Goal: Task Accomplishment & Management: Manage account settings

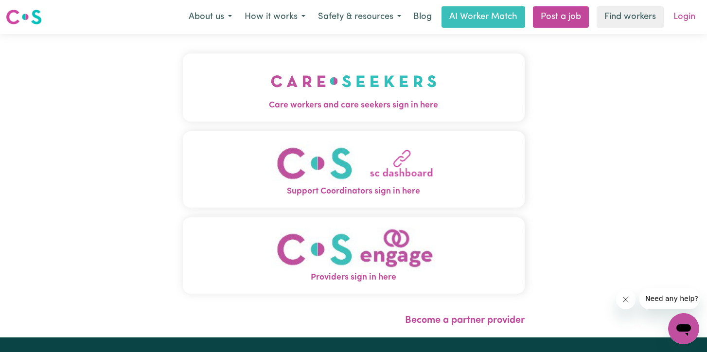
click at [684, 17] on link "Login" at bounding box center [684, 16] width 34 height 21
click at [363, 81] on img "Care workers and care seekers sign in here" at bounding box center [354, 81] width 166 height 36
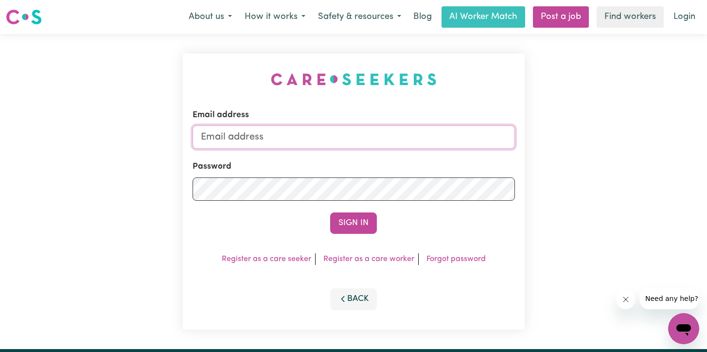
click at [262, 135] on input "Email address" at bounding box center [354, 136] width 322 height 23
type input "[EMAIL_ADDRESS][PERSON_NAME][DOMAIN_NAME]"
click at [383, 215] on div "Sign In" at bounding box center [354, 222] width 322 height 21
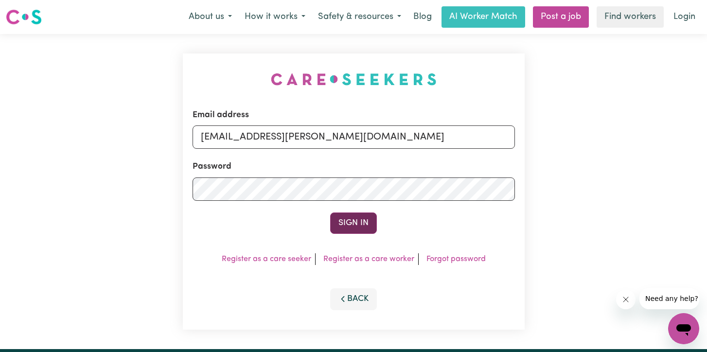
click at [374, 215] on button "Sign In" at bounding box center [353, 222] width 47 height 21
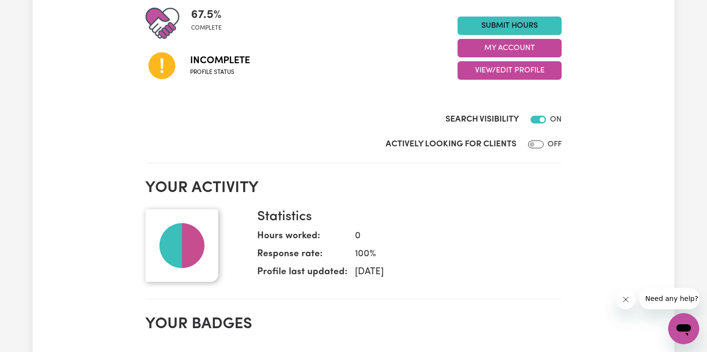
scroll to position [144, 0]
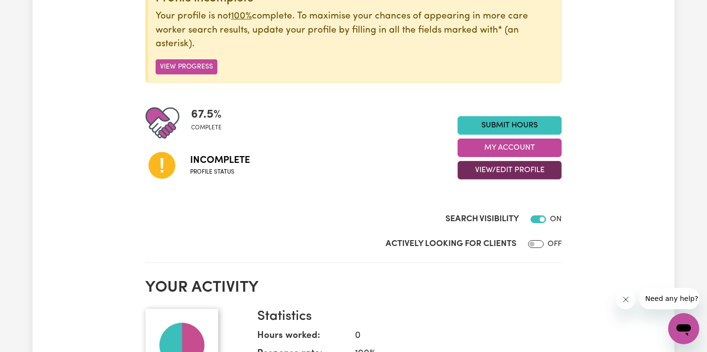
click at [503, 167] on button "View/Edit Profile" at bounding box center [509, 170] width 104 height 18
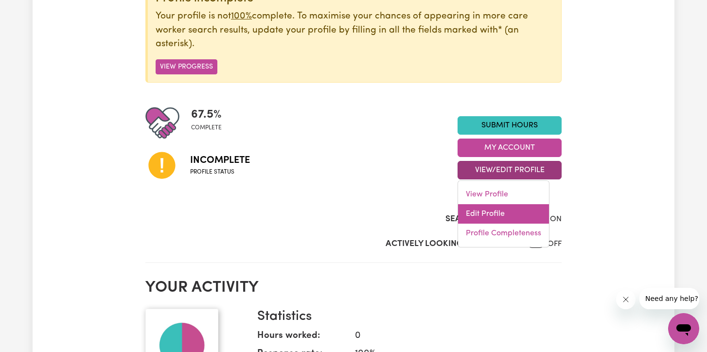
click at [487, 210] on link "Edit Profile" at bounding box center [503, 213] width 91 height 19
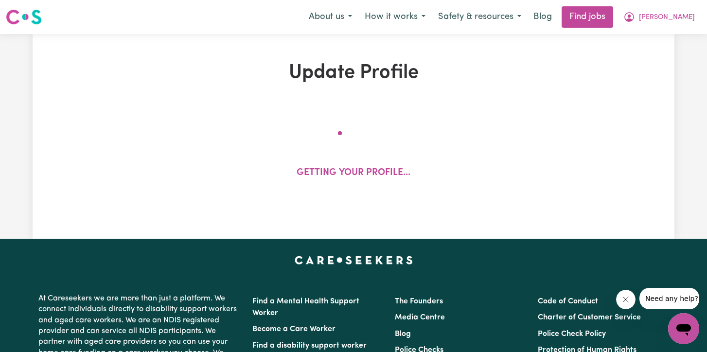
select select "[DEMOGRAPHIC_DATA]"
select select "[DEMOGRAPHIC_DATA] Citizen"
select select "Studying a healthcare related degree or qualification"
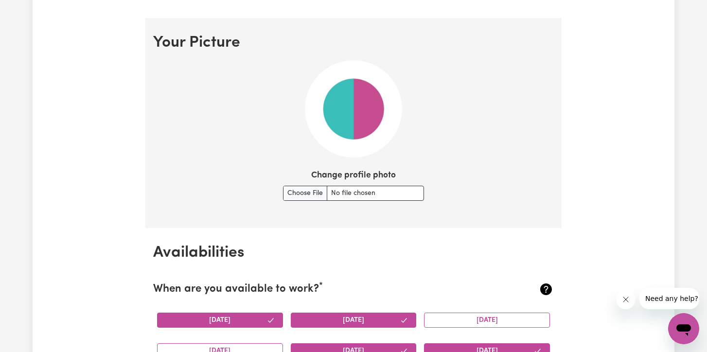
scroll to position [684, 0]
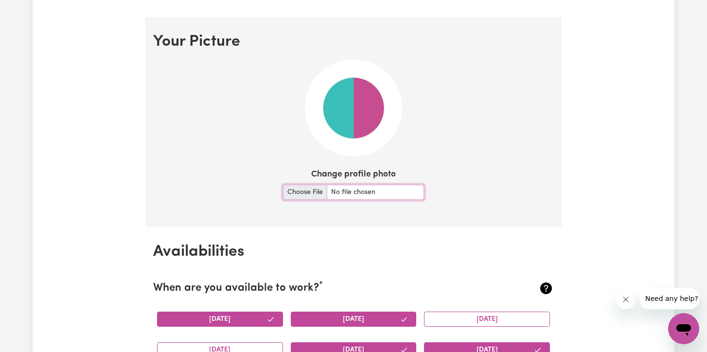
click at [320, 195] on input "Change profile photo" at bounding box center [353, 192] width 141 height 15
type input "C:\fakepath\IMG_6889.jpg"
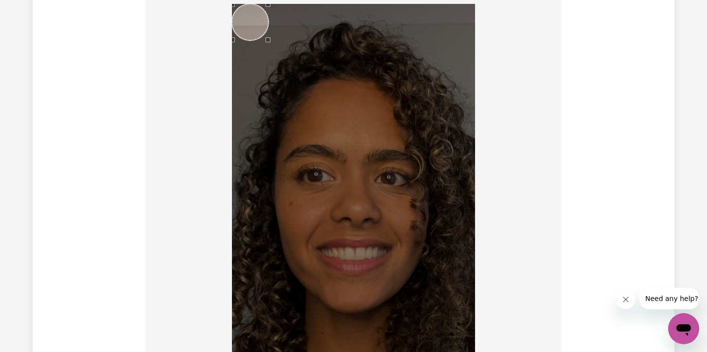
scroll to position [712, 0]
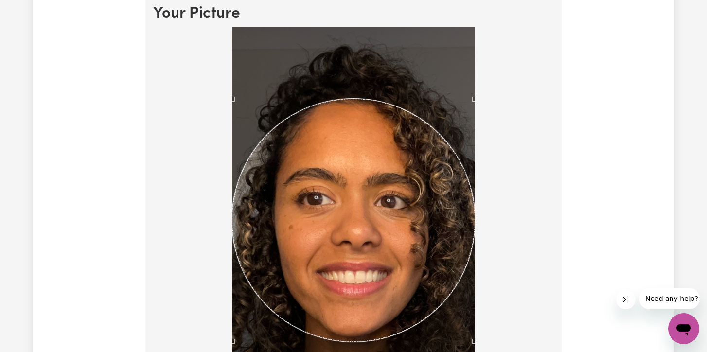
click at [401, 210] on div "Use the arrow keys to move the crop selection area" at bounding box center [353, 220] width 243 height 243
click at [496, 65] on div at bounding box center [353, 265] width 401 height 476
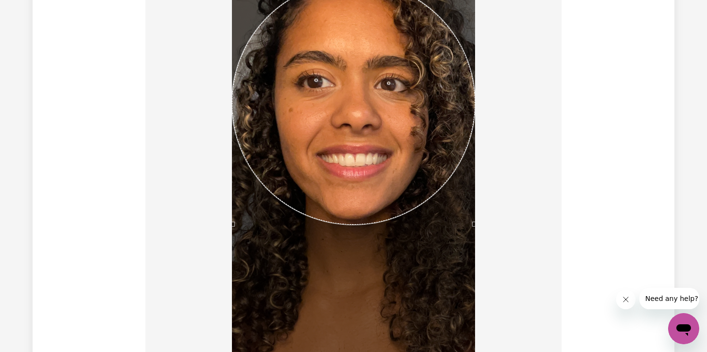
scroll to position [769, 0]
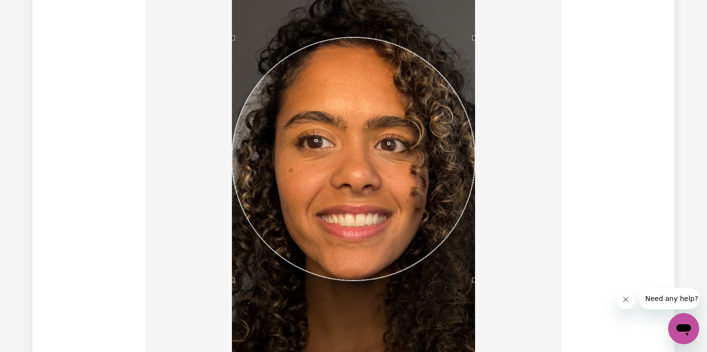
click at [364, 53] on div "Use the arrow keys to move the crop selection area" at bounding box center [353, 158] width 243 height 243
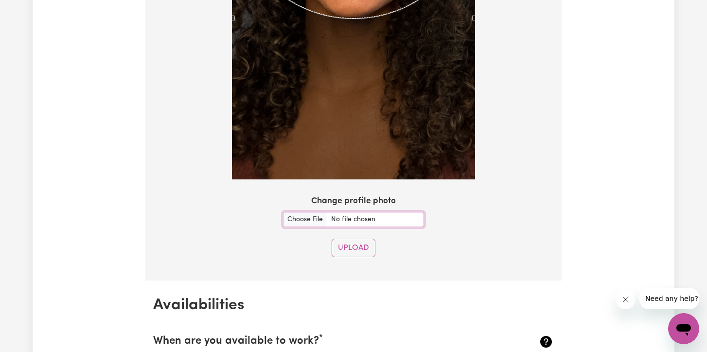
scroll to position [1034, 0]
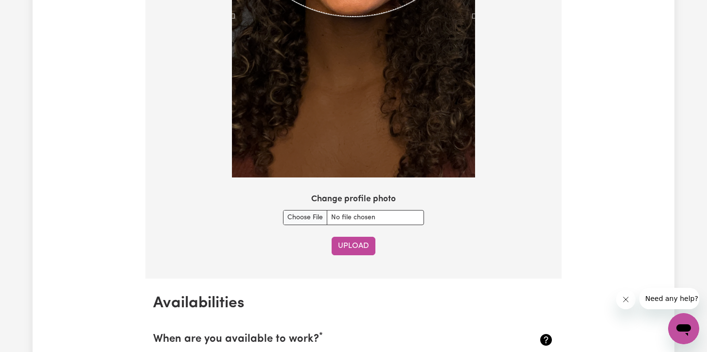
click at [363, 242] on button "Upload" at bounding box center [354, 246] width 44 height 18
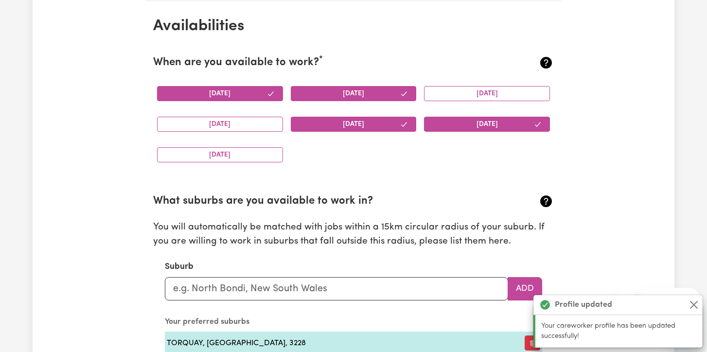
scroll to position [911, 0]
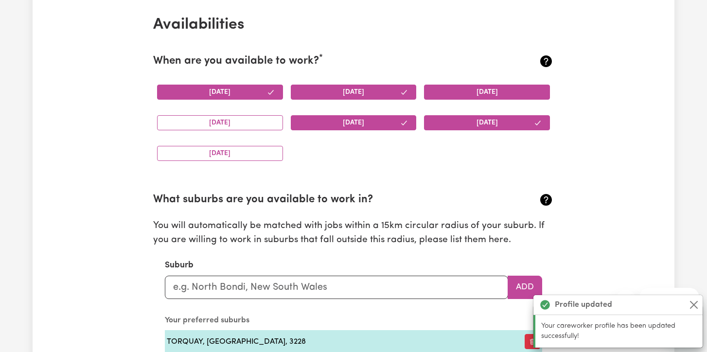
click at [471, 95] on button "[DATE]" at bounding box center [487, 92] width 126 height 15
click at [244, 125] on button "[DATE]" at bounding box center [220, 122] width 126 height 15
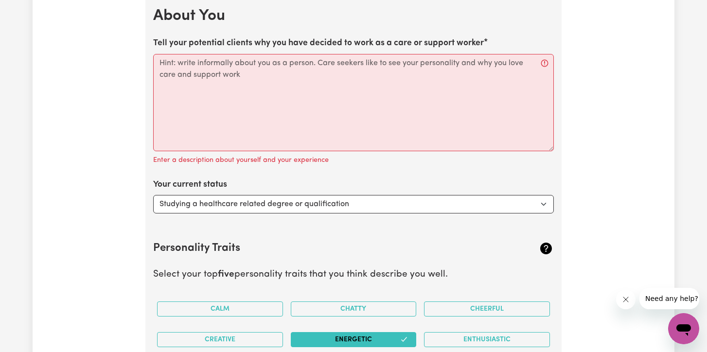
scroll to position [1444, 0]
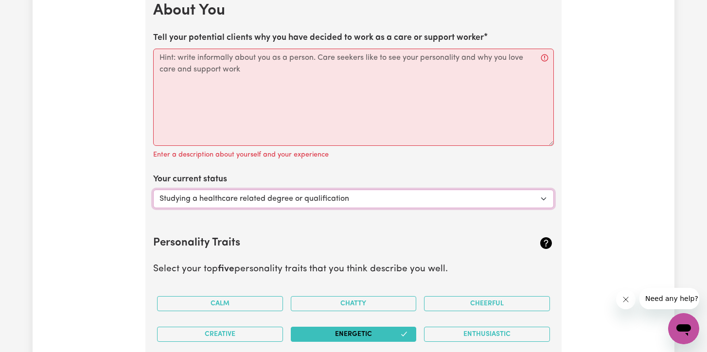
click at [217, 199] on select "Select... Studying a healthcare related degree or qualification Studying a non-…" at bounding box center [353, 199] width 401 height 18
select select "Embarking on a career change into the care industry"
click at [153, 190] on select "Select... Studying a healthcare related degree or qualification Studying a non-…" at bounding box center [353, 199] width 401 height 18
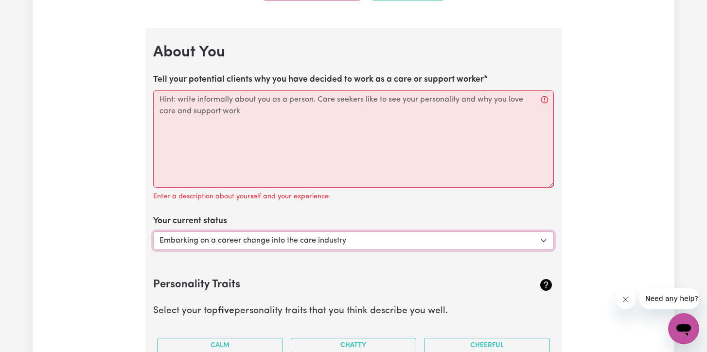
scroll to position [1396, 0]
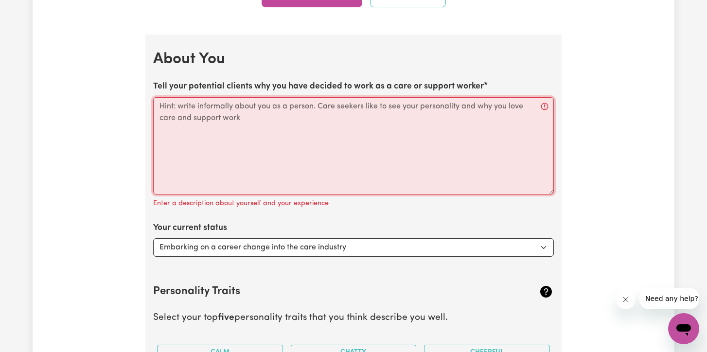
click at [204, 115] on textarea "Tell your potential clients why you have decided to work as a care or support w…" at bounding box center [353, 145] width 401 height 97
paste textarea "Lo ipsumd ❤️ Sita’c adip elitsed **Doeiu tem**, inci u labo etd magnaali enima …"
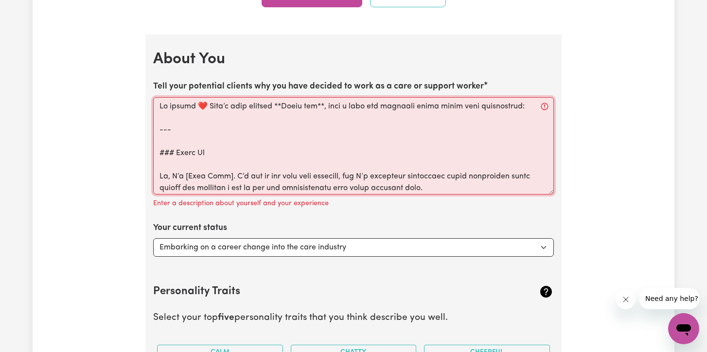
scroll to position [220, 0]
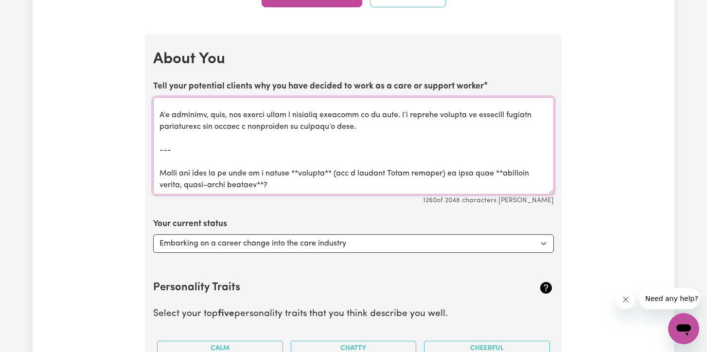
drag, startPoint x: 243, startPoint y: 183, endPoint x: 137, endPoint y: 143, distance: 113.4
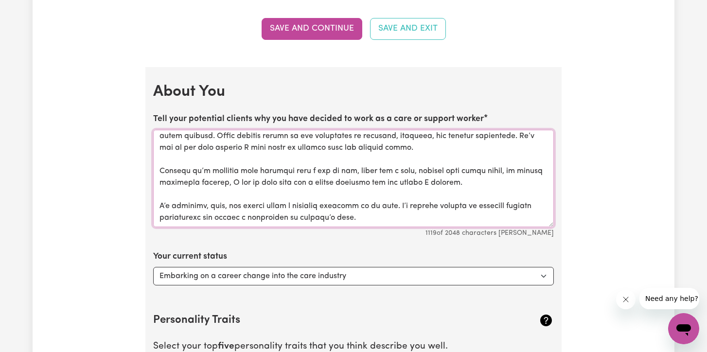
scroll to position [0, 0]
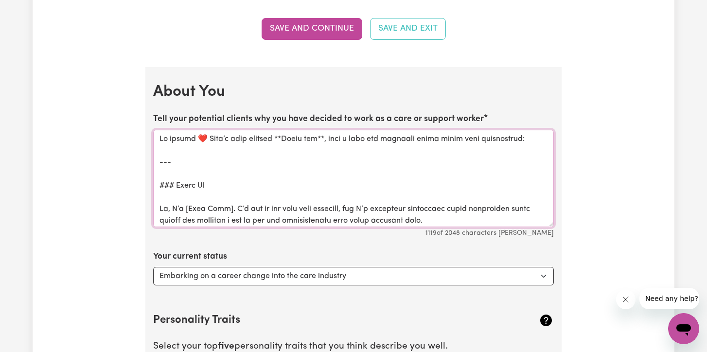
drag, startPoint x: 199, startPoint y: 161, endPoint x: 137, endPoint y: 130, distance: 68.9
click at [137, 130] on div "Update Profile 1 2 3 4 5 Step 1 : Personal Details Let potential clients know w…" at bounding box center [354, 17] width 642 height 2639
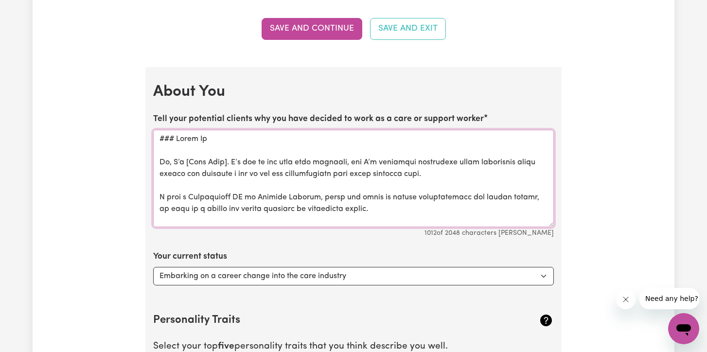
drag, startPoint x: 221, startPoint y: 168, endPoint x: 141, endPoint y: 145, distance: 82.8
click at [141, 145] on div "Update Profile 1 2 3 4 5 Step 1 : Personal Details Let potential clients know w…" at bounding box center [354, 17] width 428 height 2639
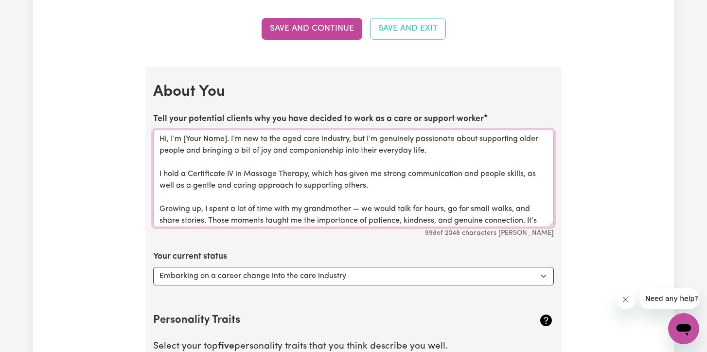
click at [160, 160] on textarea "Hi, I’m [Your Name]. I’m new to the aged care industry, but I’m genuinely passi…" at bounding box center [353, 178] width 401 height 97
click at [228, 138] on textarea "Hi, I’m [Your Name]. I’m new to the aged care industry, but I’m genuinely passi…" at bounding box center [353, 178] width 401 height 97
click at [302, 135] on textarea "Hi, I’m [PERSON_NAME]. I’m new to the aged care industry, but I’m genuinely pas…" at bounding box center [353, 178] width 401 height 97
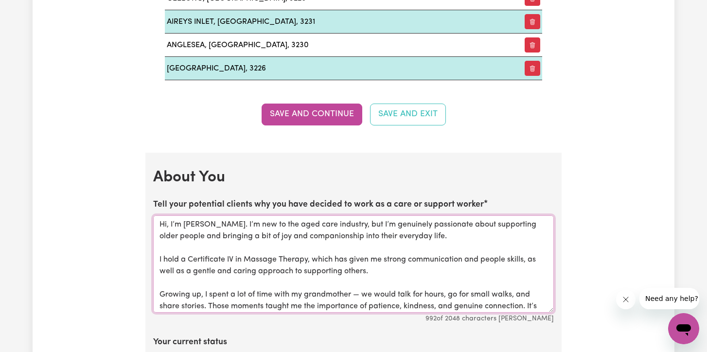
click at [333, 223] on textarea "Hi, I’m [PERSON_NAME]. I’m new to the aged care industry, but I’m genuinely pas…" at bounding box center [353, 263] width 401 height 97
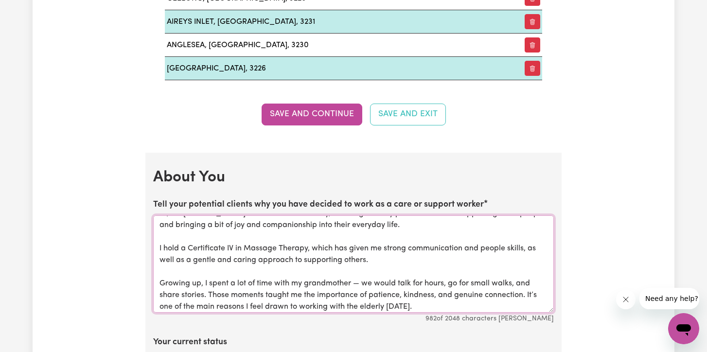
scroll to position [16, 0]
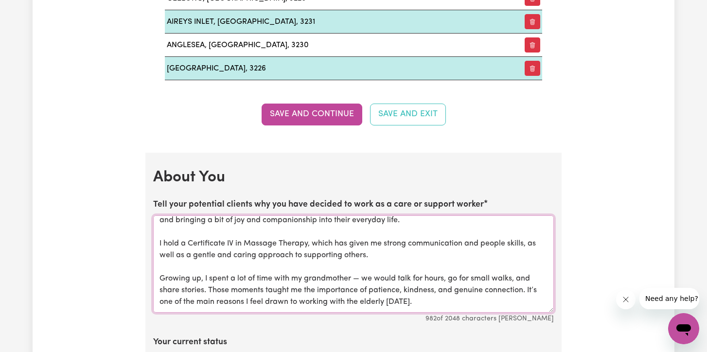
click at [175, 267] on textarea "Hi, I’m [PERSON_NAME]. I’m new to the industry, but I’m genuinely passionate ab…" at bounding box center [353, 263] width 401 height 97
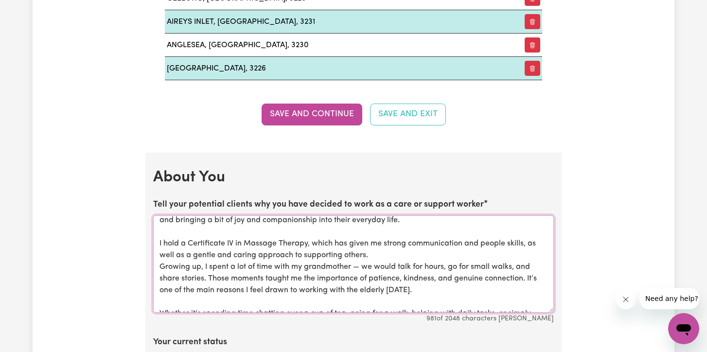
click at [178, 232] on textarea "Hi, I’m [PERSON_NAME]. I’m new to the industry, but I’m genuinely passionate ab…" at bounding box center [353, 263] width 401 height 97
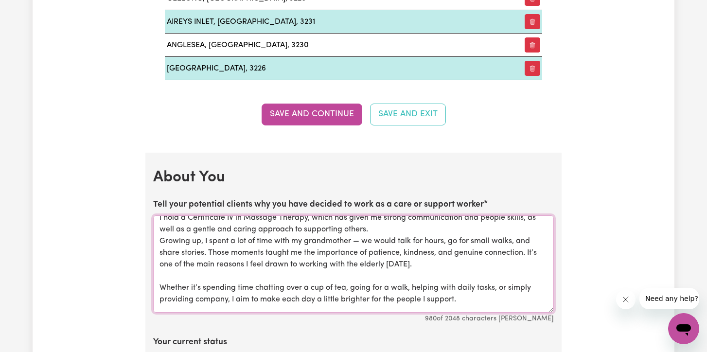
scroll to position [30, 0]
drag, startPoint x: 415, startPoint y: 268, endPoint x: 133, endPoint y: 240, distance: 282.8
click at [133, 240] on div "Update Profile 1 2 3 4 5 Step 1 : Personal Details Let potential clients know w…" at bounding box center [354, 103] width 642 height 2639
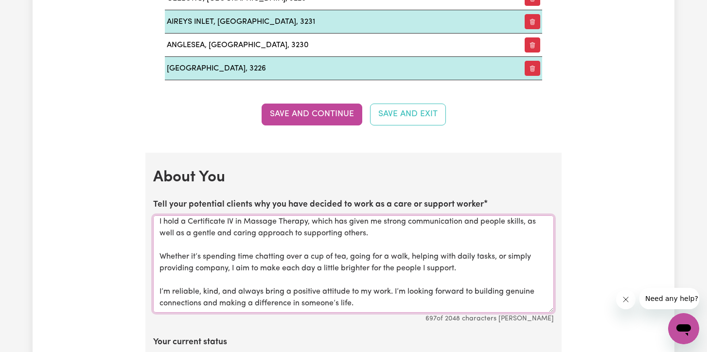
scroll to position [38, 0]
click at [225, 263] on textarea "Hi, I’m [PERSON_NAME]. I’m new to the industry, but I’m genuinely passionate ab…" at bounding box center [353, 263] width 401 height 97
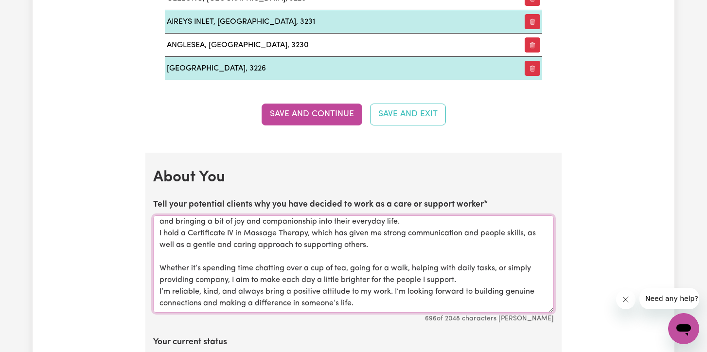
scroll to position [0, 0]
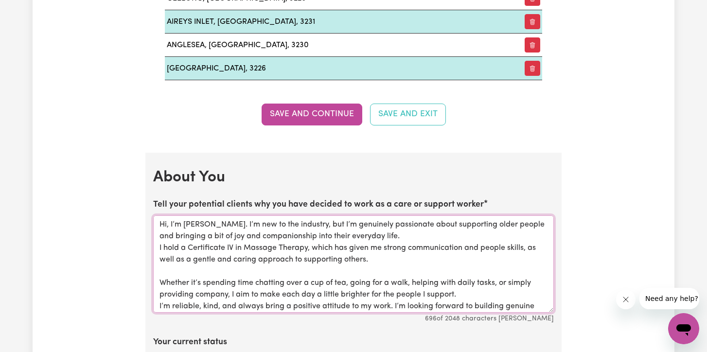
click at [198, 270] on textarea "Hi, I’m [PERSON_NAME]. I’m new to the industry, but I’m genuinely passionate ab…" at bounding box center [353, 263] width 401 height 97
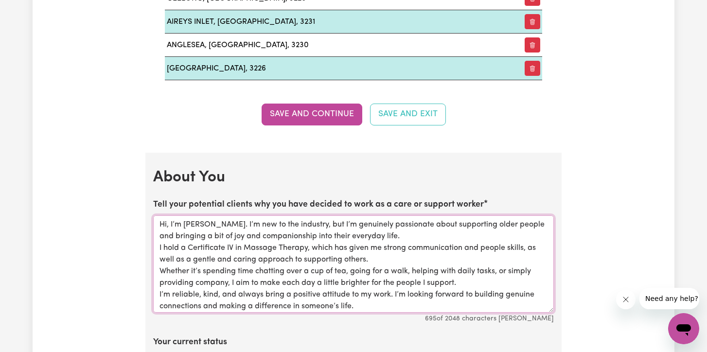
click at [482, 222] on textarea "Hi, I’m [PERSON_NAME]. I’m new to the industry, but I’m genuinely passionate ab…" at bounding box center [353, 263] width 401 height 97
click at [492, 225] on textarea "Hi, I’m [PERSON_NAME]. I’m new to the industry, but I’m genuinely passionate ab…" at bounding box center [353, 263] width 401 height 97
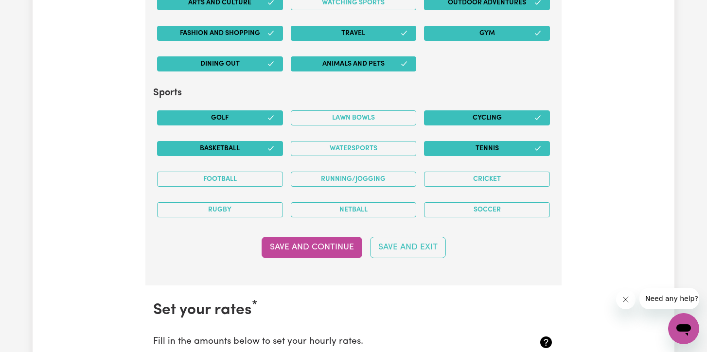
scroll to position [2074, 0]
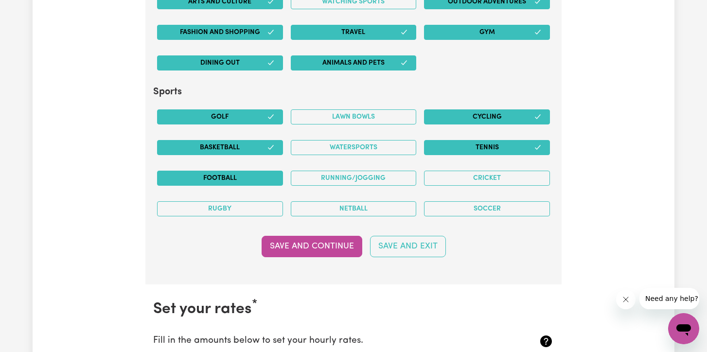
type textarea "Hi, I’m [PERSON_NAME]. I’m new to the industry, but I’m genuinely passionate ab…"
click at [241, 176] on button "Football" at bounding box center [220, 178] width 126 height 15
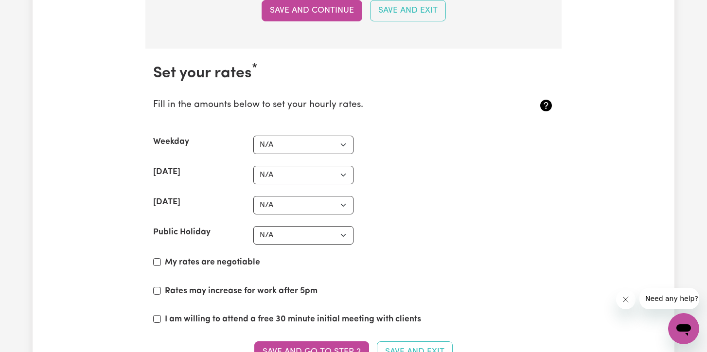
scroll to position [2326, 0]
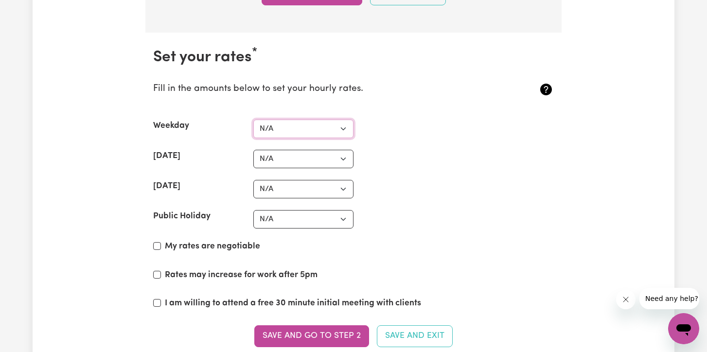
click at [290, 129] on select "N/A $37 $38 $39 $40 $41 $42 $43 $44 $45 $46 $47 $48 $49 $50 $51 $52 $53 $54 $55…" at bounding box center [303, 129] width 100 height 18
select select "45"
click at [253, 120] on select "N/A $37 $38 $39 $40 $41 $42 $43 $44 $45 $46 $47 $48 $49 $50 $51 $52 $53 $54 $55…" at bounding box center [303, 129] width 100 height 18
click at [306, 153] on select "N/A $37 $38 $39 $40 $41 $42 $43 $44 $45 $46 $47 $48 $49 $50 $51 $52 $53 $54 $55…" at bounding box center [303, 159] width 100 height 18
select select "52"
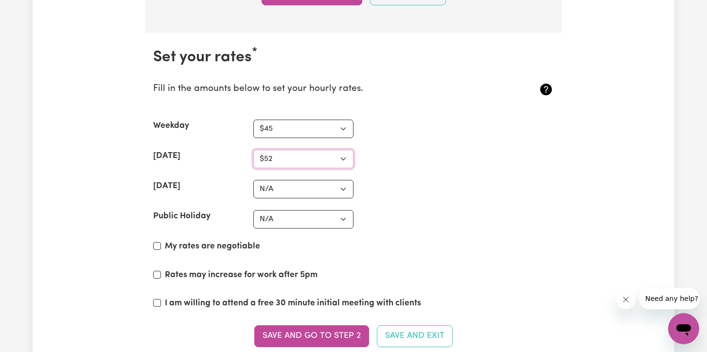
click at [253, 150] on select "N/A $37 $38 $39 $40 $41 $42 $43 $44 $45 $46 $47 $48 $49 $50 $51 $52 $53 $54 $55…" at bounding box center [303, 159] width 100 height 18
click at [291, 189] on select "N/A $37 $38 $39 $40 $41 $42 $43 $44 $45 $46 $47 $48 $49 $50 $51 $52 $53 $54 $55…" at bounding box center [303, 189] width 100 height 18
select select "60"
click at [253, 180] on select "N/A $37 $38 $39 $40 $41 $42 $43 $44 $45 $46 $47 $48 $49 $50 $51 $52 $53 $54 $55…" at bounding box center [303, 189] width 100 height 18
click at [389, 200] on section "Set your rates * Fill in the amounts below to set your hourly rates. Weekday N/…" at bounding box center [353, 204] width 416 height 342
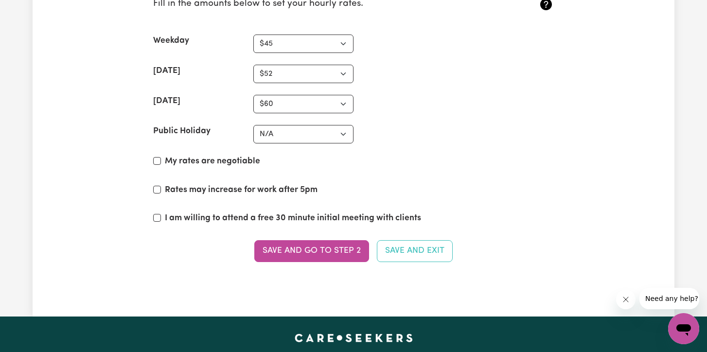
scroll to position [2412, 0]
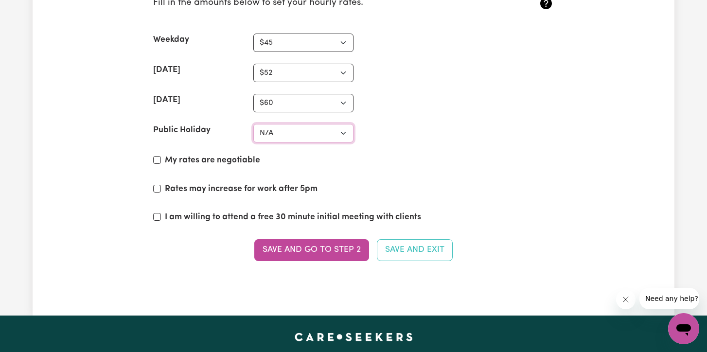
click at [309, 133] on select "N/A $37 $38 $39 $40 $41 $42 $43 $44 $45 $46 $47 $48 $49 $50 $51 $52 $53 $54 $55…" at bounding box center [303, 133] width 100 height 18
select select "75"
click at [253, 124] on select "N/A $37 $38 $39 $40 $41 $42 $43 $44 $45 $46 $47 $48 $49 $50 $51 $52 $53 $54 $55…" at bounding box center [303, 133] width 100 height 18
click at [296, 165] on div "My rates are negotiable" at bounding box center [353, 162] width 401 height 17
click at [158, 162] on input "My rates are negotiable" at bounding box center [157, 160] width 8 height 8
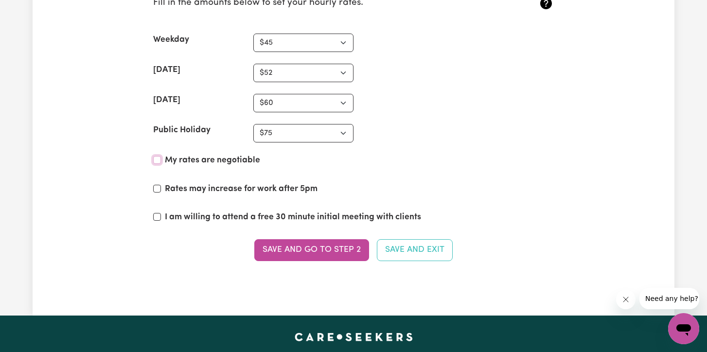
checkbox input "true"
click at [158, 189] on input "Rates may increase for work after 5pm" at bounding box center [157, 189] width 8 height 8
checkbox input "true"
click at [154, 217] on input "I am willing to attend a free 30 minute initial meeting with clients" at bounding box center [157, 217] width 8 height 8
checkbox input "true"
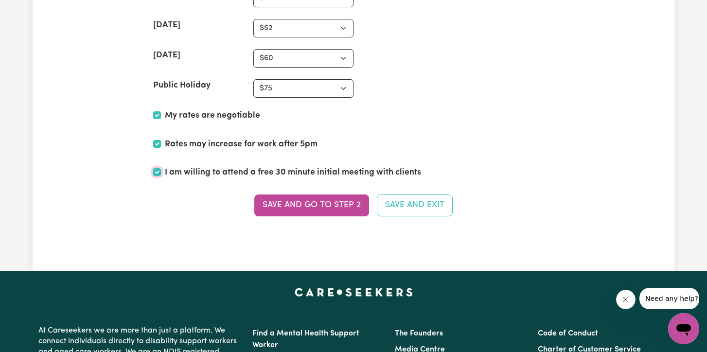
scroll to position [2475, 0]
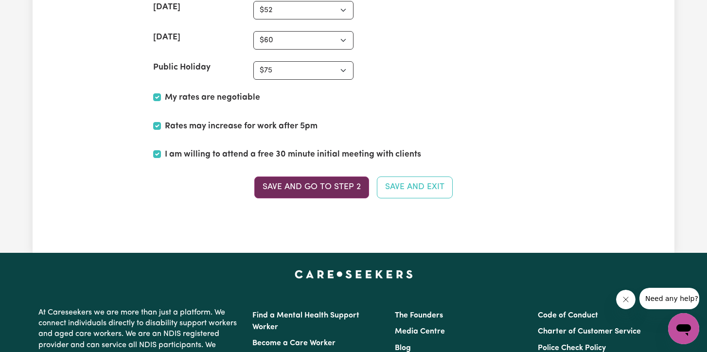
click at [339, 190] on button "Save and go to Step 2" at bounding box center [311, 186] width 115 height 21
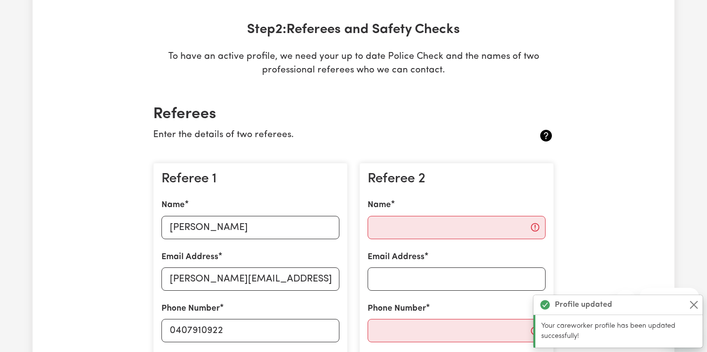
scroll to position [138, 0]
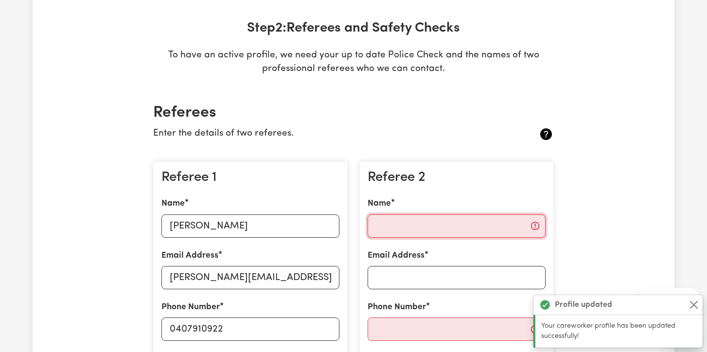
click at [397, 223] on input "Name" at bounding box center [457, 225] width 178 height 23
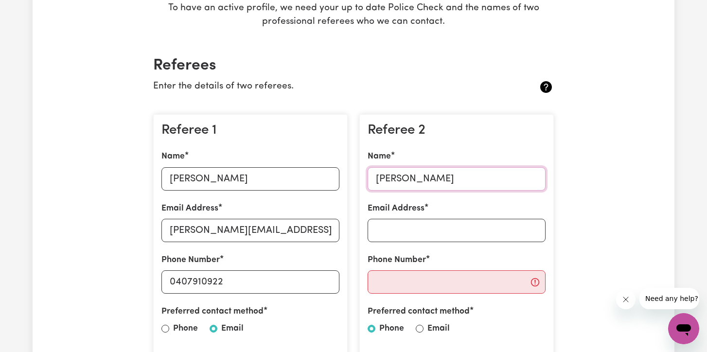
scroll to position [186, 0]
type input "[PERSON_NAME]"
click at [400, 228] on input "Email Address" at bounding box center [457, 229] width 178 height 23
paste input "[EMAIL_ADDRESS][DOMAIN_NAME]"
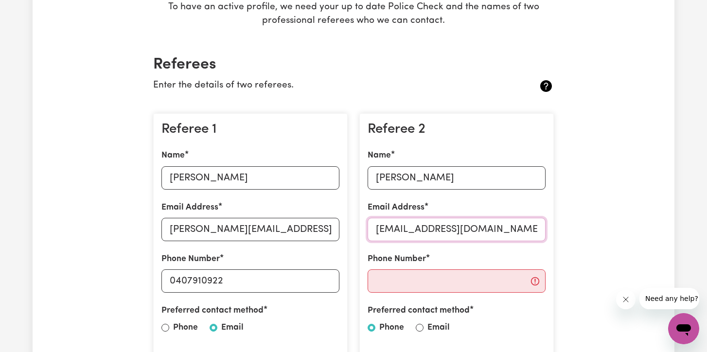
type input "[EMAIL_ADDRESS][DOMAIN_NAME]"
click at [473, 276] on input "Phone Number" at bounding box center [457, 280] width 178 height 23
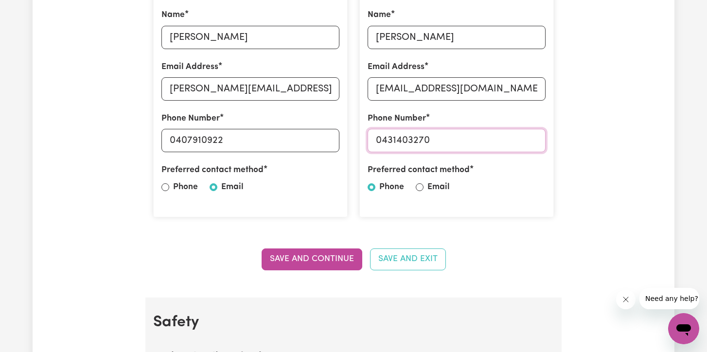
scroll to position [341, 0]
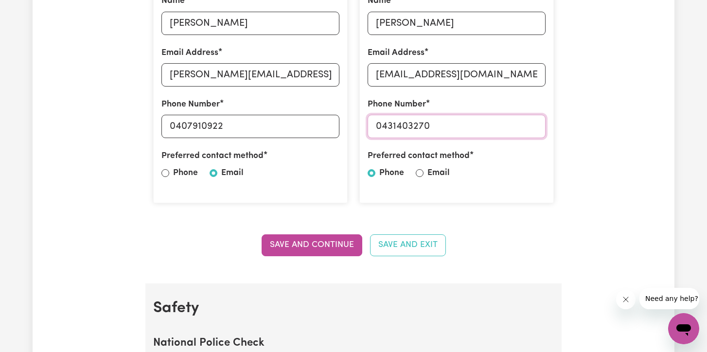
type input "0431403270"
click at [421, 173] on input "Email" at bounding box center [420, 173] width 8 height 8
radio input "true"
click at [329, 244] on button "Save and Continue" at bounding box center [312, 244] width 101 height 21
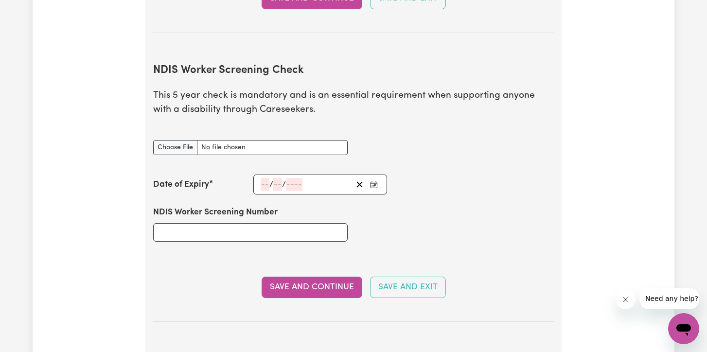
scroll to position [1257, 0]
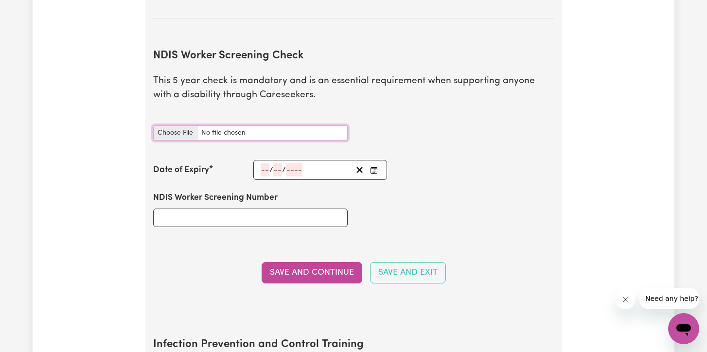
click at [195, 125] on input "NDIS Worker Screening Check document" at bounding box center [250, 132] width 194 height 15
click at [263, 209] on input "NDIS Worker Screening Number" at bounding box center [250, 218] width 194 height 18
paste input "42840794"
type input "42840794"
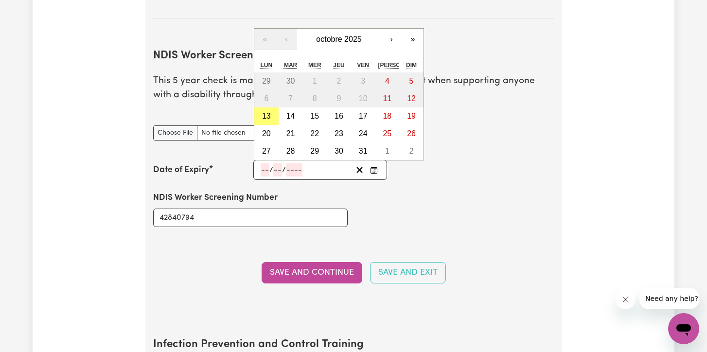
click at [265, 163] on input "number" at bounding box center [265, 169] width 9 height 13
type input "10"
type input "203"
type input "[DATE]"
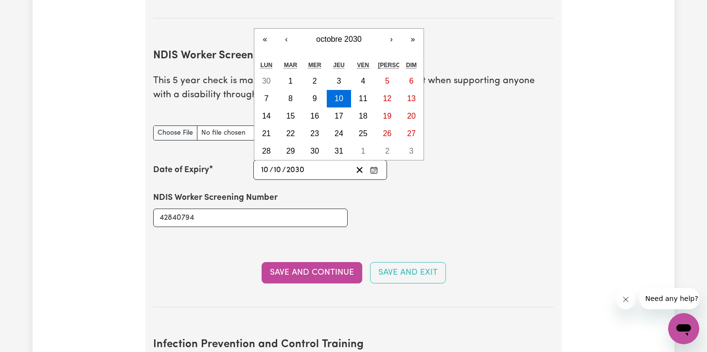
type input "2030"
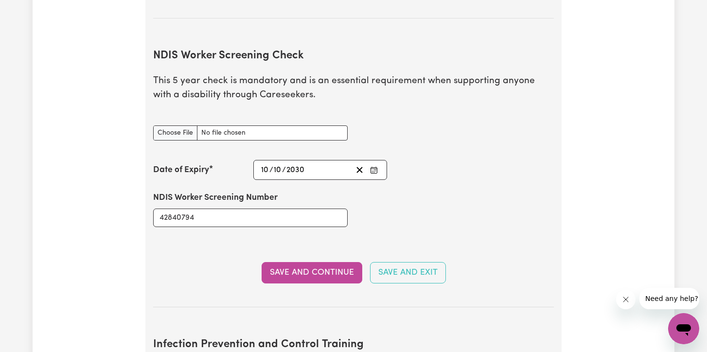
click at [427, 198] on div "NDIS Worker Screening Number 42840794" at bounding box center [353, 209] width 412 height 58
click at [188, 125] on input "NDIS Worker Screening Check document" at bounding box center [250, 132] width 194 height 15
click at [293, 262] on button "Save and Continue" at bounding box center [312, 272] width 101 height 21
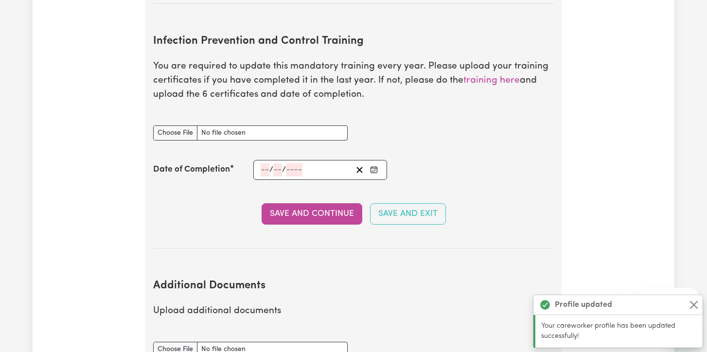
scroll to position [1566, 0]
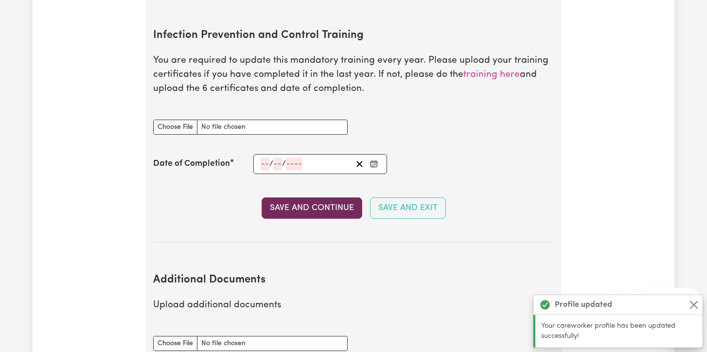
click at [302, 197] on button "Save and Continue" at bounding box center [312, 207] width 101 height 21
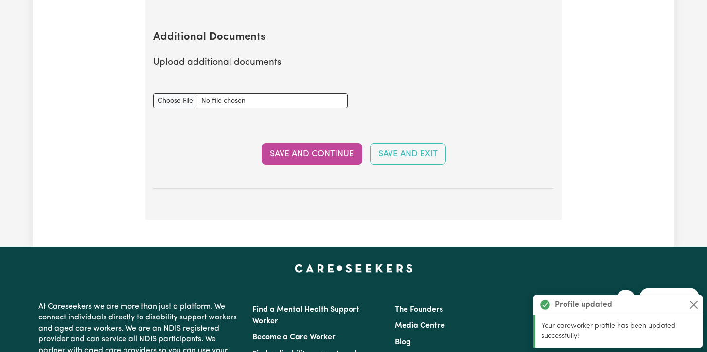
scroll to position [1810, 0]
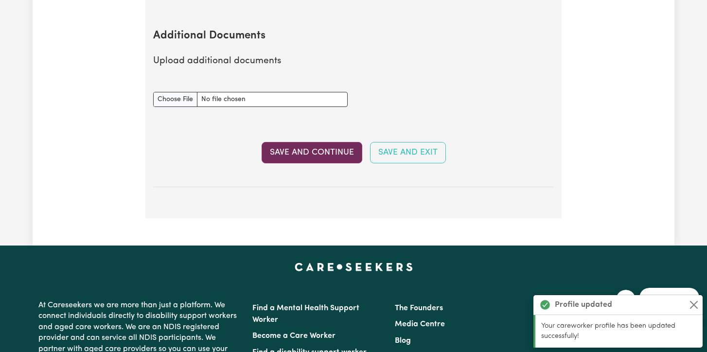
click at [300, 142] on button "Save and Continue" at bounding box center [312, 152] width 101 height 21
select select "Certificate III (Individual Support)"
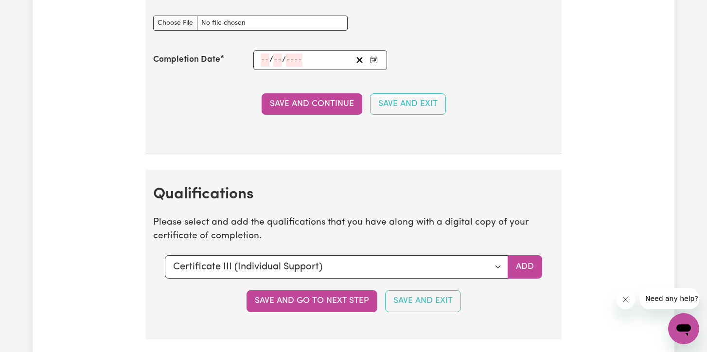
scroll to position [2041, 0]
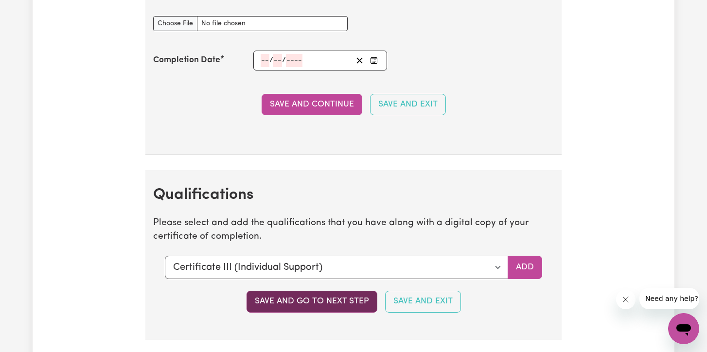
click at [325, 303] on button "Save and go to next step" at bounding box center [311, 301] width 131 height 21
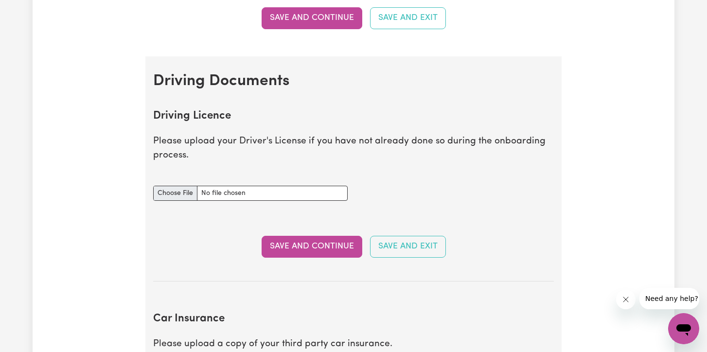
scroll to position [332, 0]
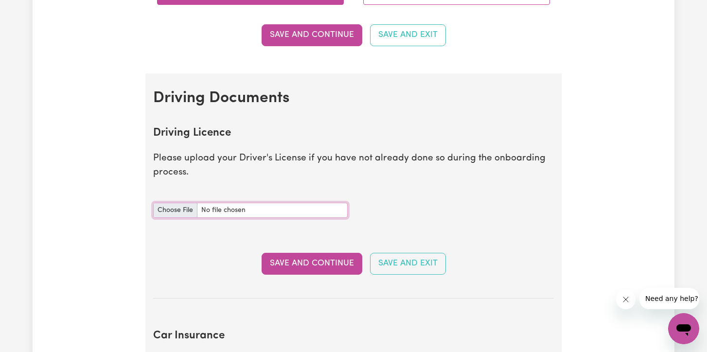
click at [179, 215] on input "Driving Licence document" at bounding box center [250, 210] width 194 height 15
type input "C:\fakepath\Licence [PERSON_NAME].pdf"
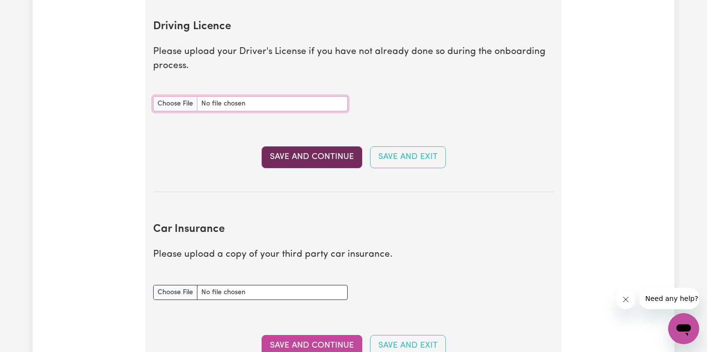
scroll to position [439, 0]
click at [331, 154] on button "Save and Continue" at bounding box center [312, 156] width 101 height 21
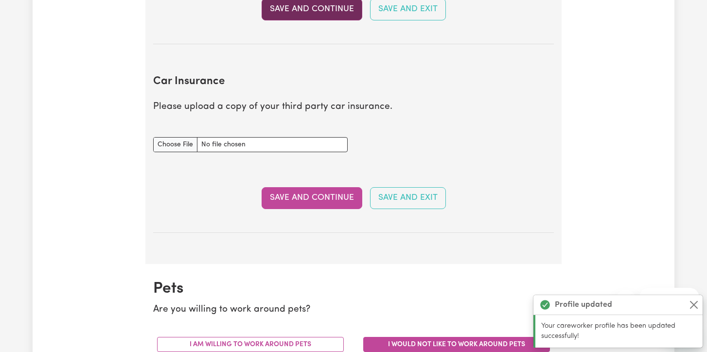
scroll to position [646, 0]
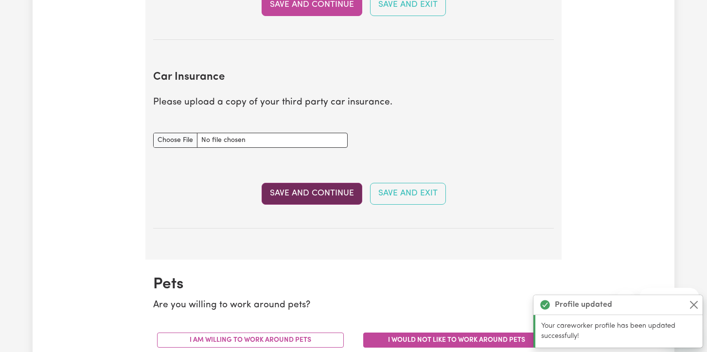
click at [317, 193] on button "Save and Continue" at bounding box center [312, 193] width 101 height 21
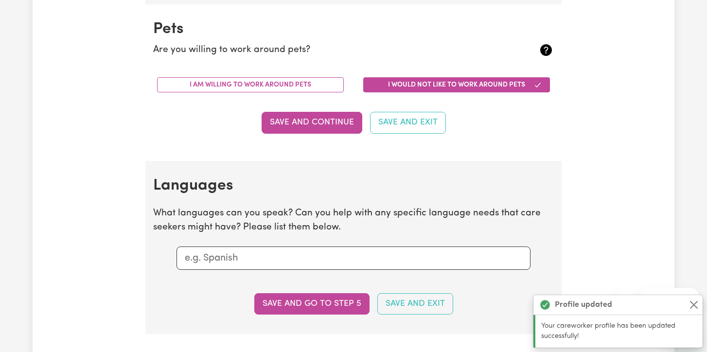
scroll to position [905, 0]
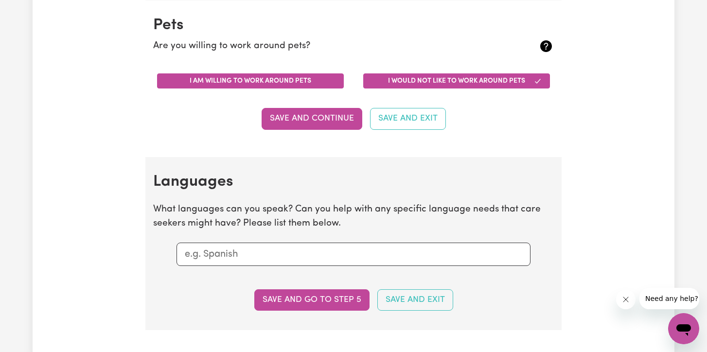
click at [288, 79] on button "I am willing to work around pets" at bounding box center [250, 80] width 187 height 15
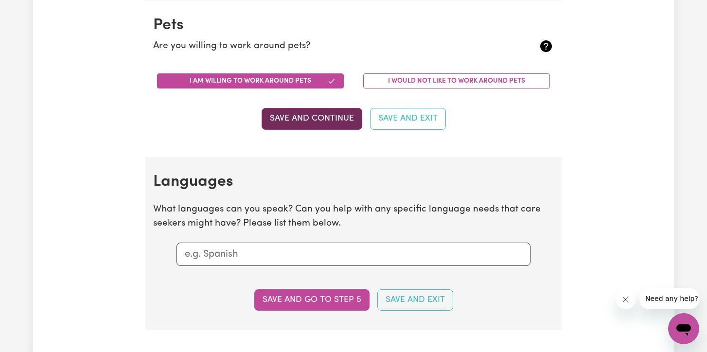
click at [289, 115] on button "Save and Continue" at bounding box center [312, 118] width 101 height 21
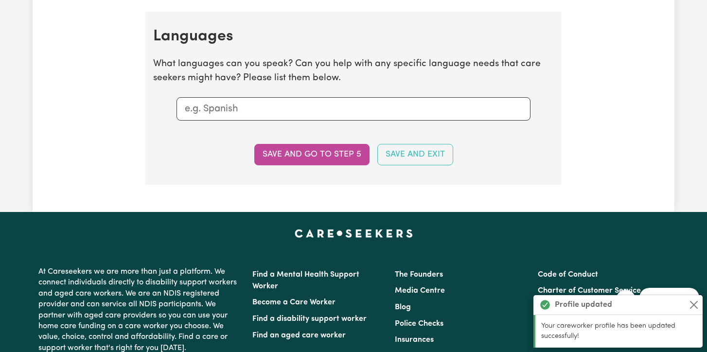
scroll to position [1061, 0]
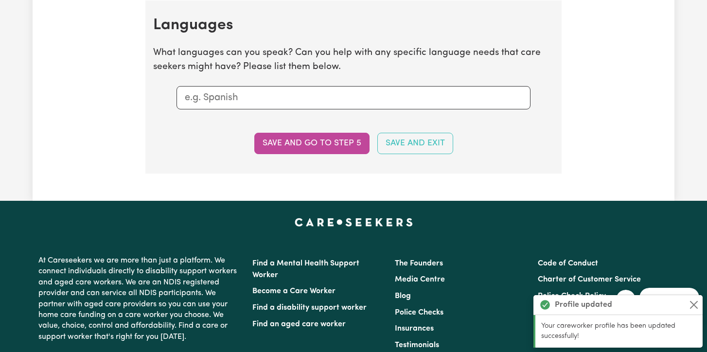
click at [252, 93] on input "text" at bounding box center [353, 97] width 337 height 15
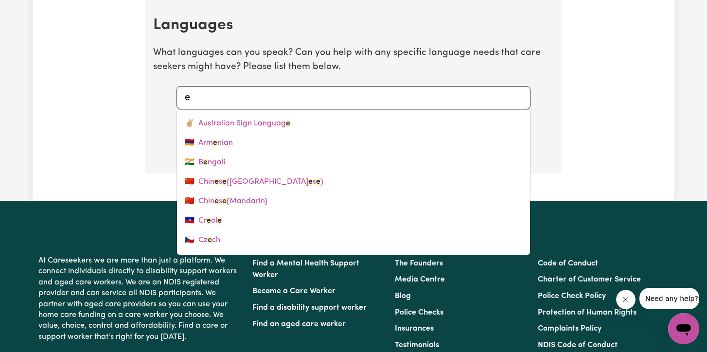
type input "en"
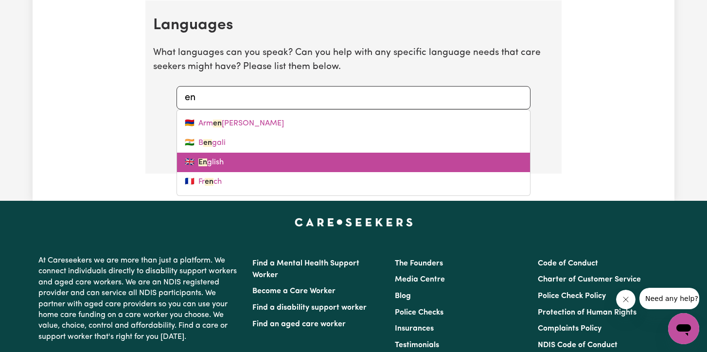
click at [221, 160] on link "🇬🇧 En glish" at bounding box center [353, 162] width 353 height 19
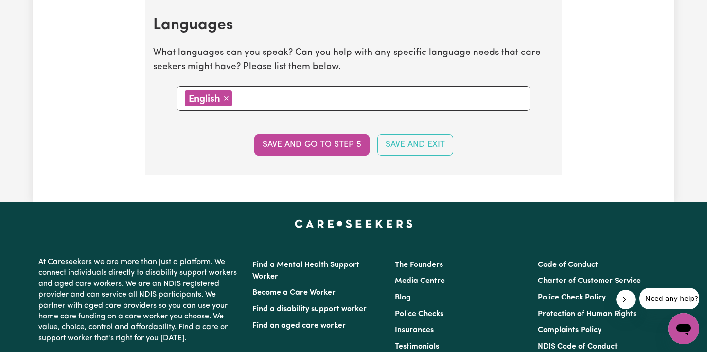
type input "f"
type input "farsi"
type input "fr"
type input "french"
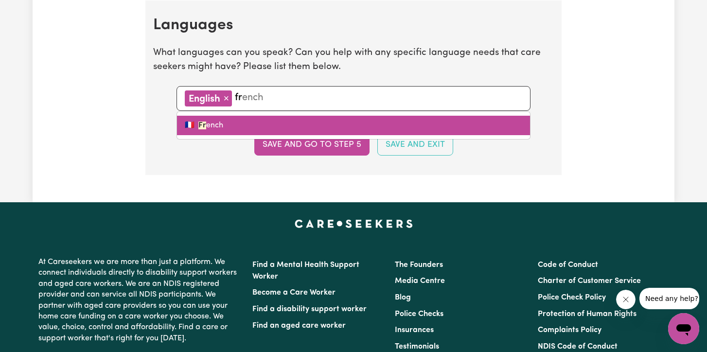
click at [238, 125] on link "🇫🇷 Fr ench" at bounding box center [353, 125] width 353 height 19
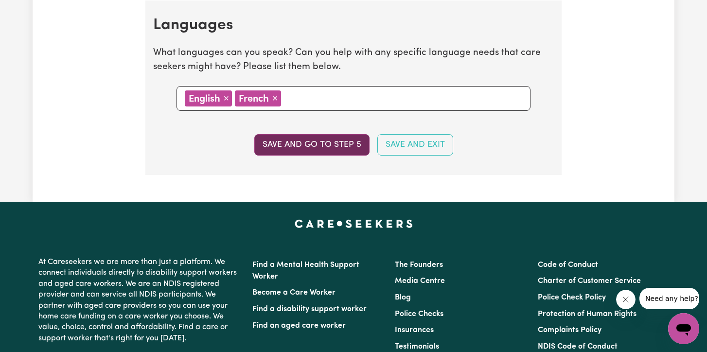
click at [323, 145] on button "Save and go to step 5" at bounding box center [311, 144] width 115 height 21
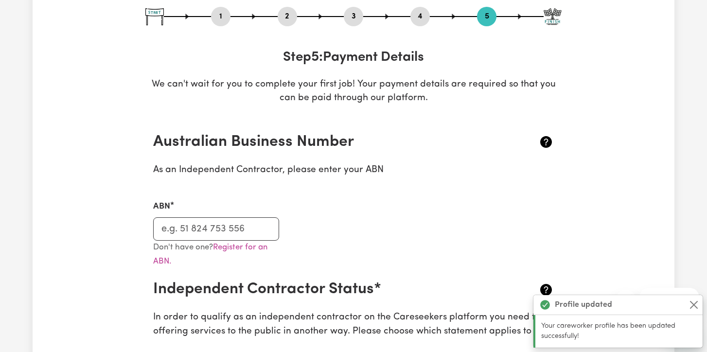
scroll to position [111, 0]
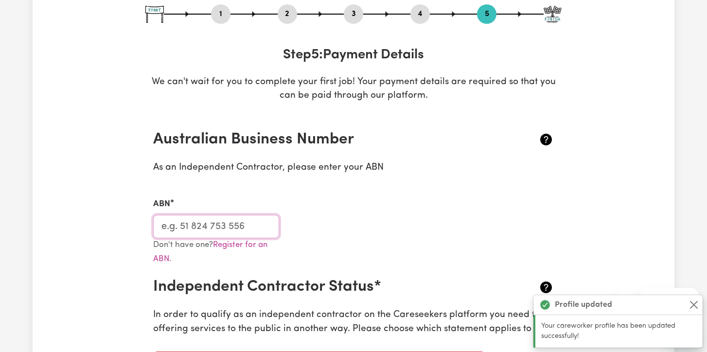
click at [210, 224] on input "ABN" at bounding box center [216, 226] width 126 height 23
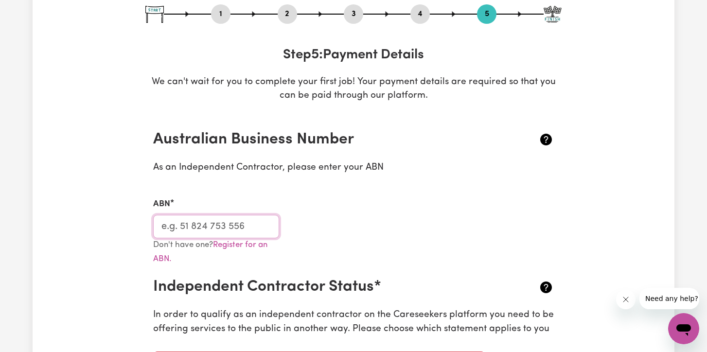
click at [193, 226] on input "ABN" at bounding box center [216, 226] width 126 height 23
paste input "81 651 787 830"
type input "81 651 787 830"
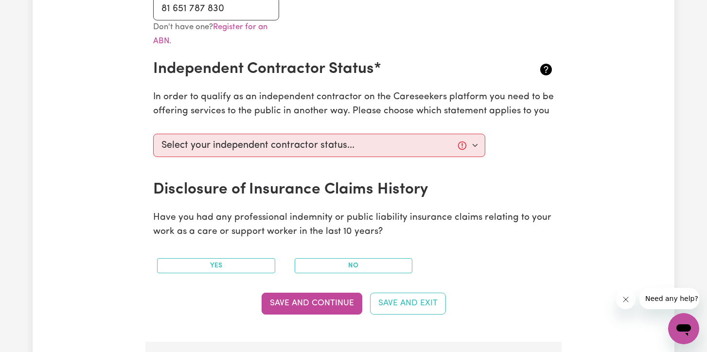
scroll to position [330, 0]
click at [245, 144] on select "Select your independent contractor status... I am providing services through an…" at bounding box center [319, 144] width 332 height 23
select select "I am providing services through another platform"
click at [153, 133] on select "Select your independent contractor status... I am providing services through an…" at bounding box center [319, 144] width 332 height 23
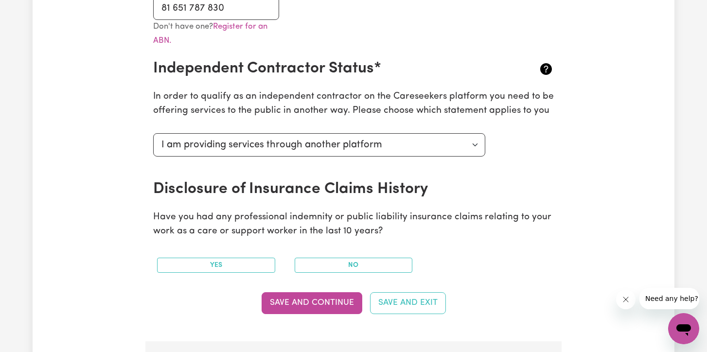
click at [116, 177] on div "Update Profile 1 2 3 4 5 Step 5 : Payment Details We can't wait for you to comp…" at bounding box center [354, 228] width 642 height 992
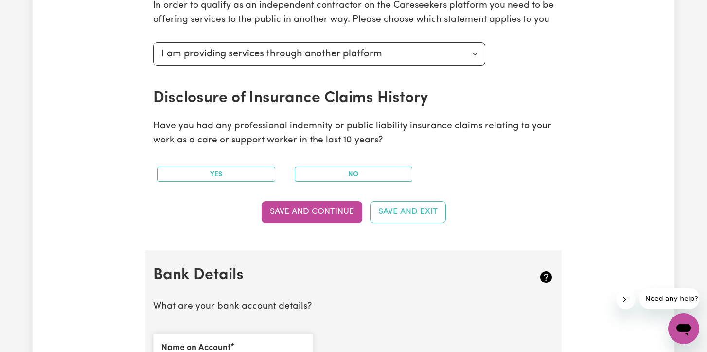
scroll to position [420, 0]
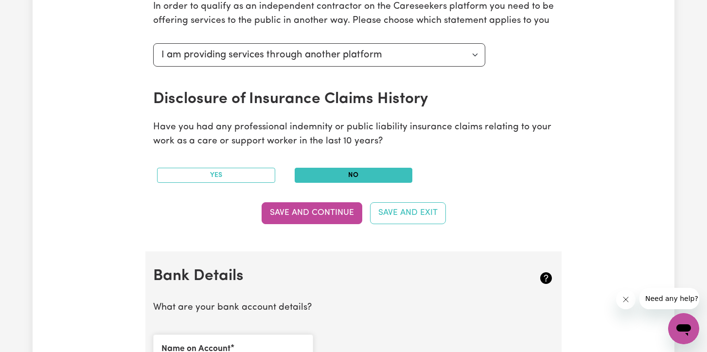
click at [313, 179] on button "No" at bounding box center [354, 175] width 118 height 15
click at [304, 215] on button "Save and Continue" at bounding box center [312, 212] width 101 height 21
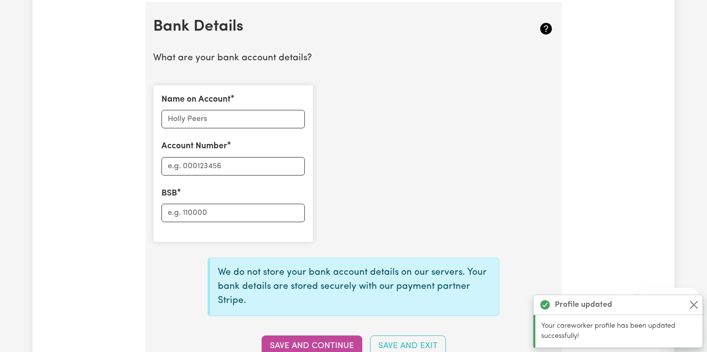
scroll to position [670, 0]
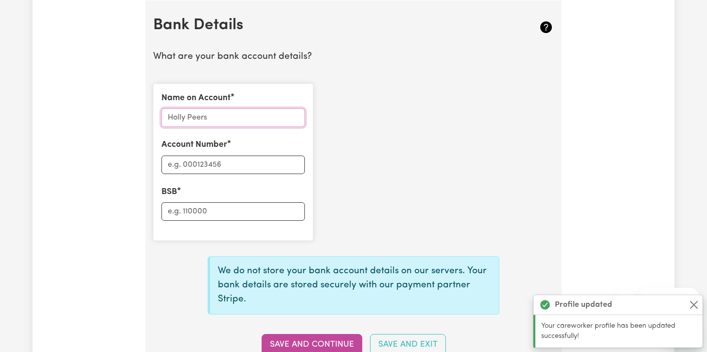
click at [242, 115] on input "Name on Account" at bounding box center [232, 117] width 143 height 18
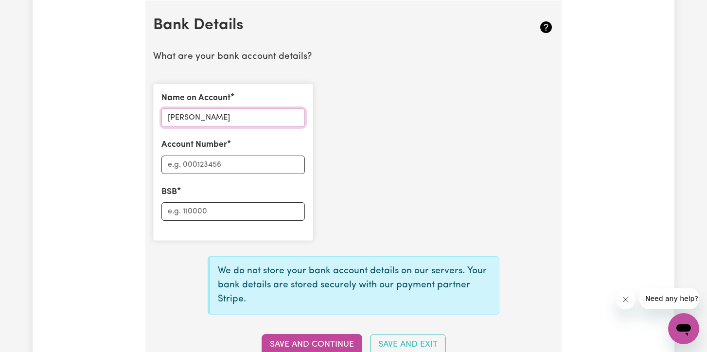
type input "[PERSON_NAME]"
click at [201, 164] on input "Account Number" at bounding box center [232, 165] width 143 height 18
type input "062006"
click at [181, 212] on input "BSB" at bounding box center [232, 211] width 143 height 18
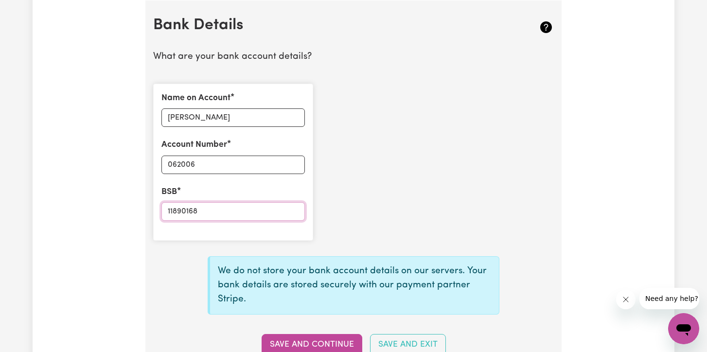
type input "11890168"
click at [385, 172] on div "Name on Account [PERSON_NAME] Account Number 062006 BSB 11890168" at bounding box center [353, 162] width 412 height 173
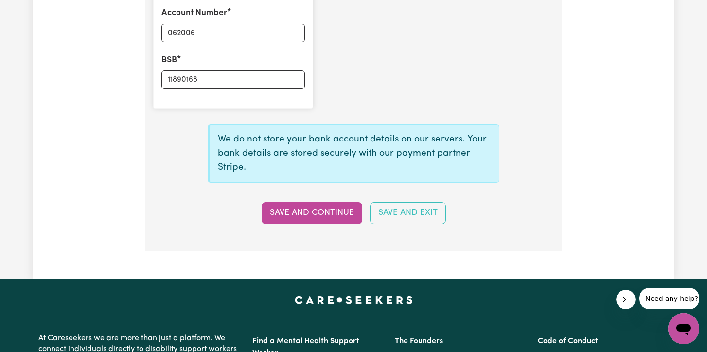
scroll to position [803, 0]
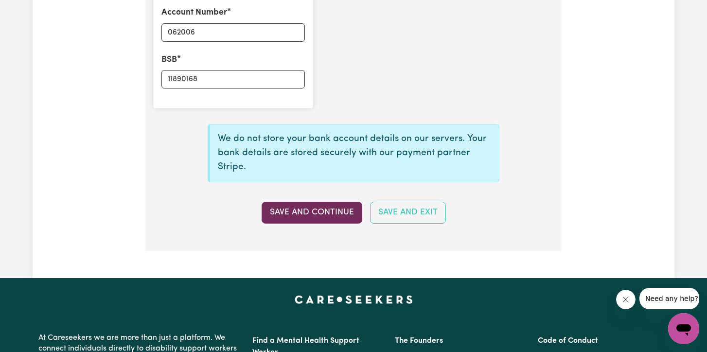
click at [333, 214] on button "Save and Continue" at bounding box center [312, 212] width 101 height 21
click at [318, 214] on button "Save and Continue" at bounding box center [312, 212] width 101 height 21
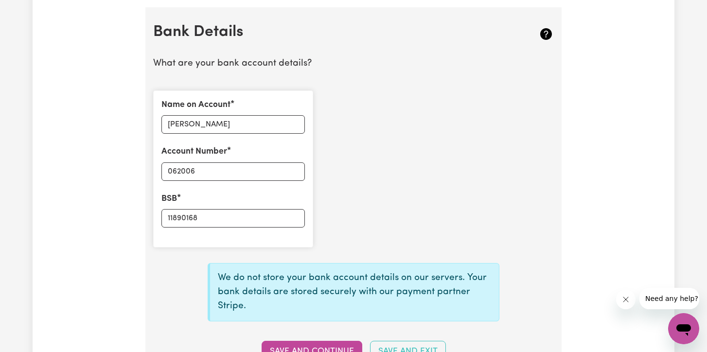
scroll to position [726, 0]
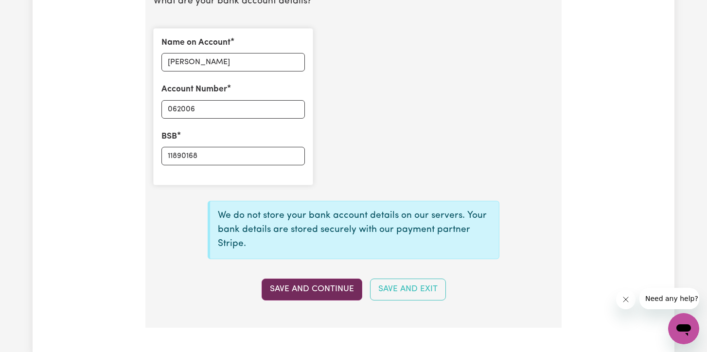
click at [301, 296] on button "Save and Continue" at bounding box center [312, 289] width 101 height 21
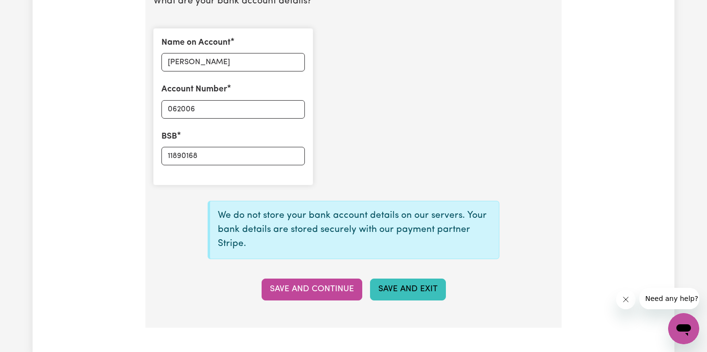
click at [402, 285] on button "Save and Exit" at bounding box center [408, 289] width 76 height 21
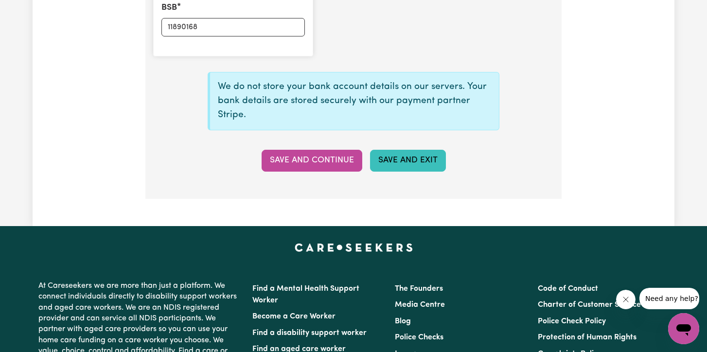
scroll to position [859, 0]
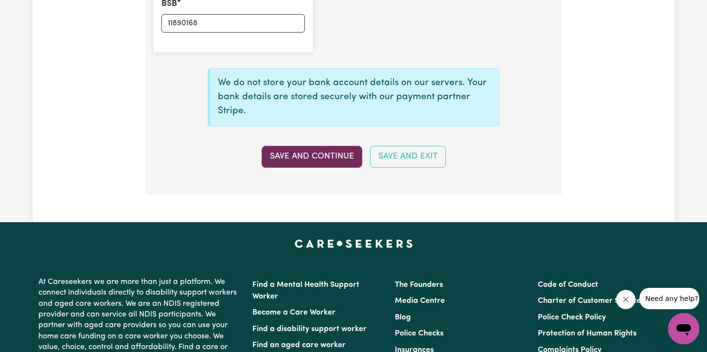
click at [298, 153] on button "Save and Continue" at bounding box center [312, 156] width 101 height 21
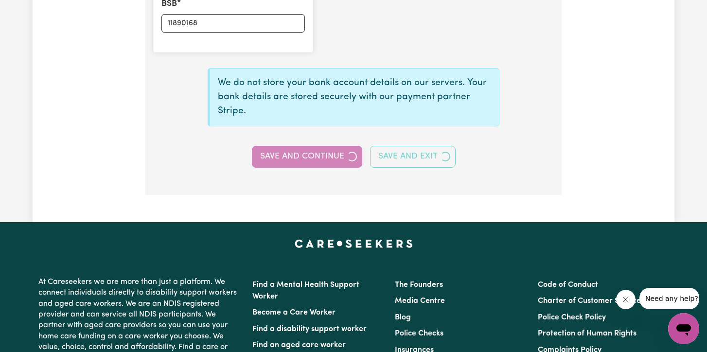
click at [298, 153] on div "Save and Continue Save and Exit" at bounding box center [353, 156] width 412 height 21
click at [298, 153] on button "Save and Continue" at bounding box center [307, 156] width 110 height 21
click at [298, 153] on div "Save and Continue Save and Exit" at bounding box center [353, 156] width 412 height 21
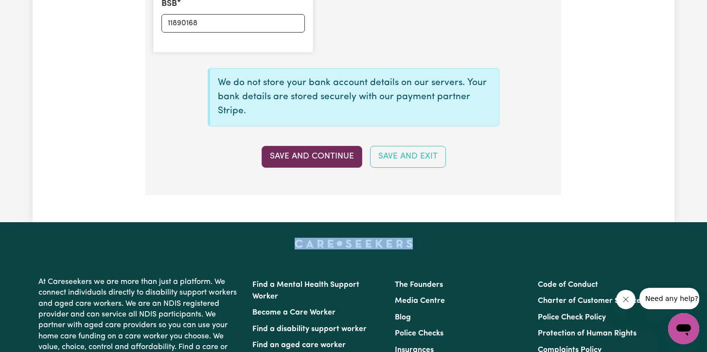
click at [298, 153] on button "Save and Continue" at bounding box center [312, 156] width 101 height 21
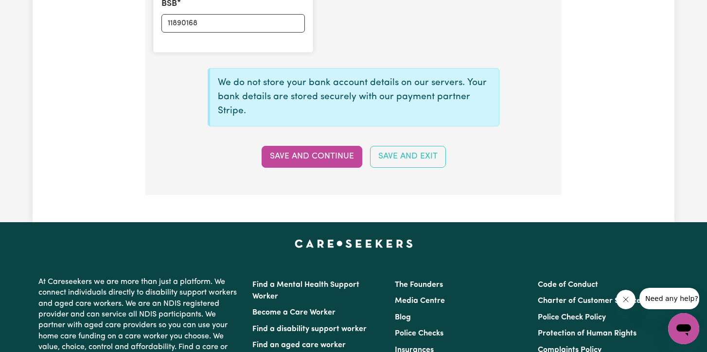
click at [452, 247] on div at bounding box center [354, 244] width 642 height 12
click at [402, 152] on button "Save and Exit" at bounding box center [408, 156] width 76 height 21
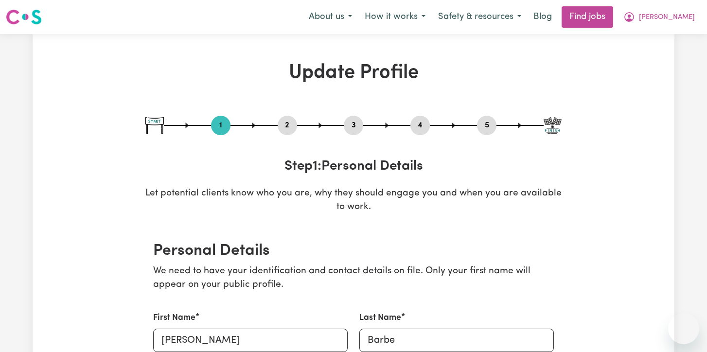
select select "[DEMOGRAPHIC_DATA]"
select select "[DEMOGRAPHIC_DATA] Citizen"
select select "Studying a healthcare related degree or qualification"
select select "45"
select select "52"
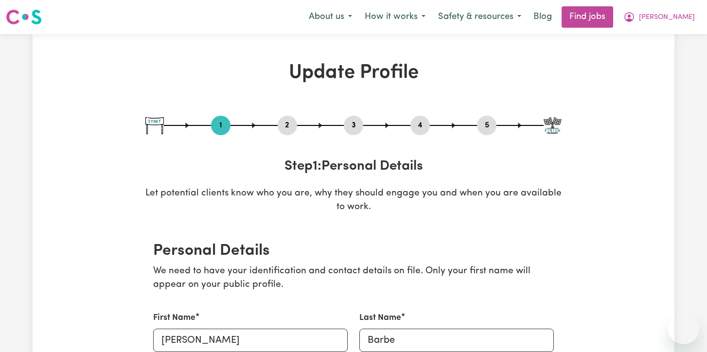
select select "60"
select select "75"
click at [487, 124] on button "5" at bounding box center [486, 125] width 19 height 13
select select "I am providing services through another platform"
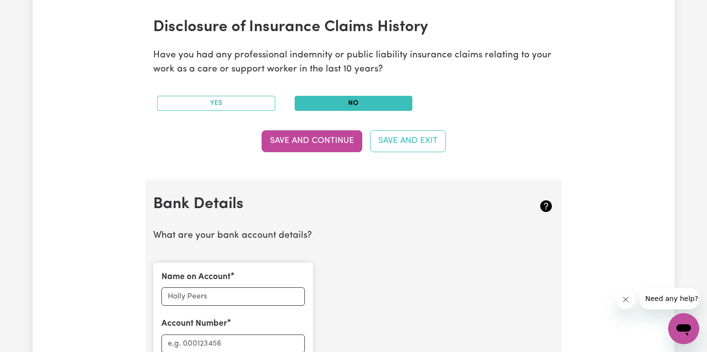
scroll to position [497, 0]
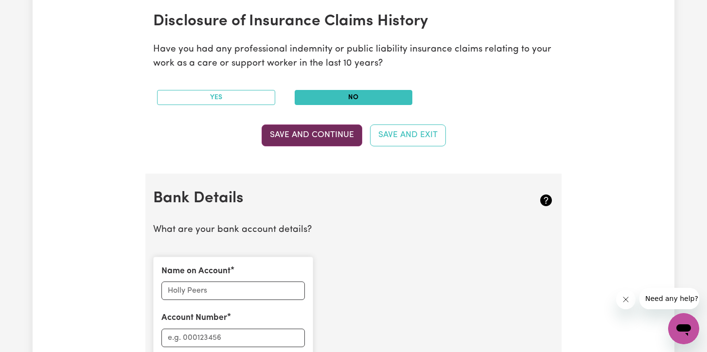
click at [302, 132] on button "Save and Continue" at bounding box center [312, 134] width 101 height 21
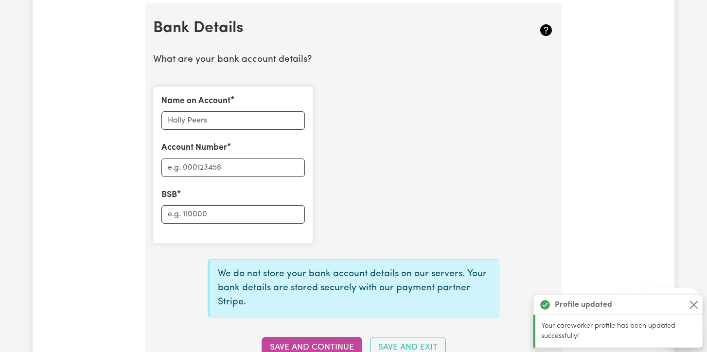
scroll to position [671, 0]
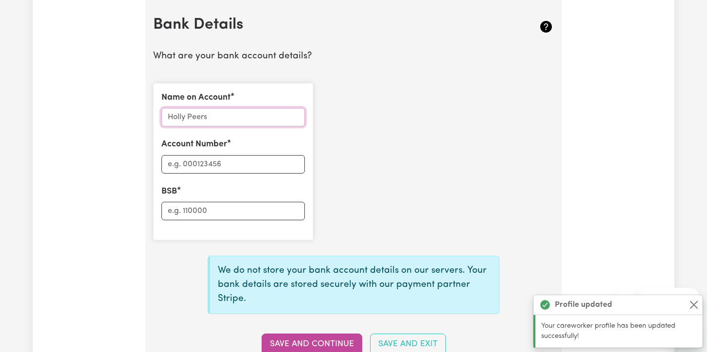
click at [222, 110] on input "Name on Account" at bounding box center [232, 117] width 143 height 18
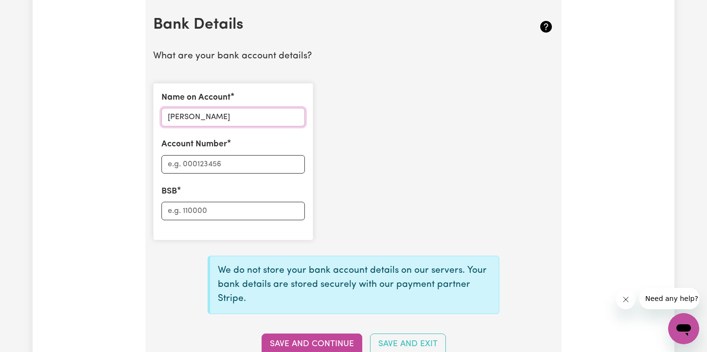
type input "[PERSON_NAME]"
click at [194, 162] on input "Account Number" at bounding box center [232, 164] width 143 height 18
type input "062006"
click at [195, 210] on input "BSB" at bounding box center [232, 211] width 143 height 18
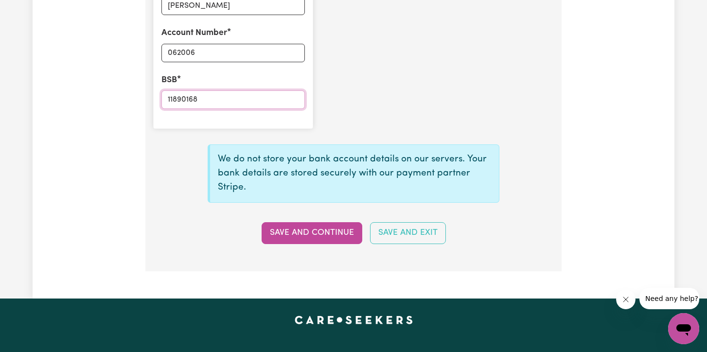
scroll to position [799, 0]
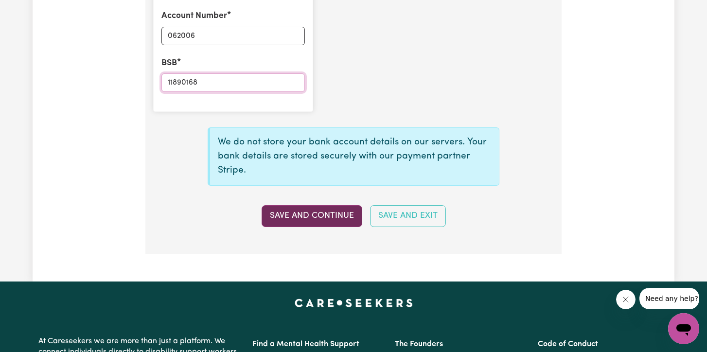
type input "11890168"
click at [304, 214] on button "Save and Continue" at bounding box center [312, 215] width 101 height 21
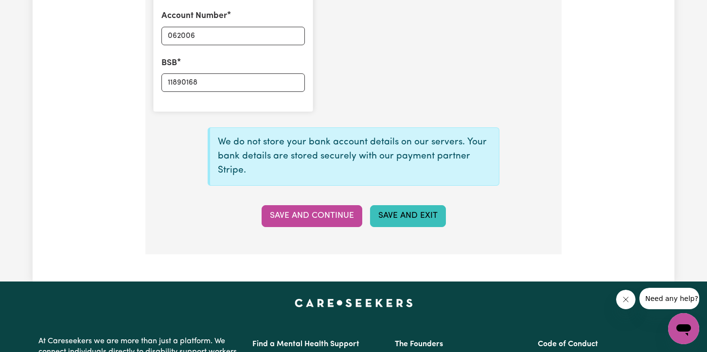
click at [394, 210] on button "Save and Exit" at bounding box center [408, 215] width 76 height 21
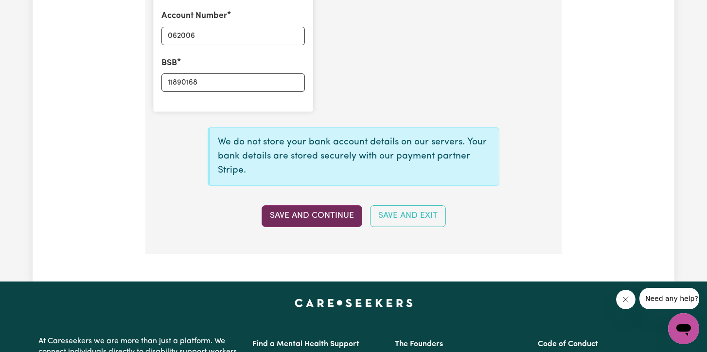
click at [316, 223] on button "Save and Continue" at bounding box center [312, 215] width 101 height 21
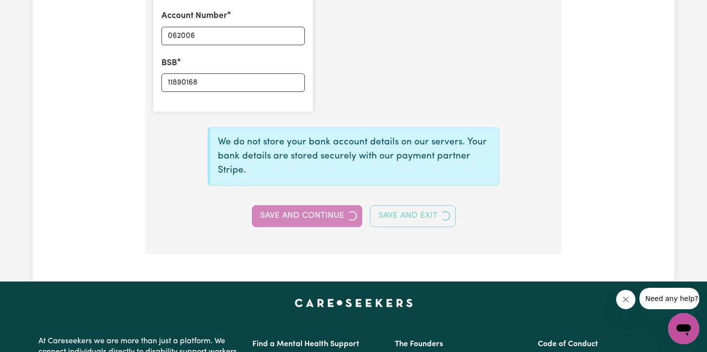
click at [316, 223] on div "Save and Continue Save and Exit" at bounding box center [353, 215] width 412 height 21
click at [316, 223] on button "Save and Continue" at bounding box center [307, 215] width 110 height 21
click at [316, 223] on div "Save and Continue Save and Exit" at bounding box center [353, 215] width 412 height 21
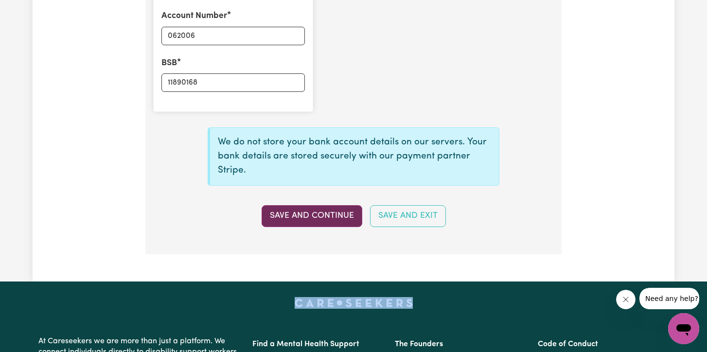
click at [316, 223] on button "Save and Continue" at bounding box center [312, 215] width 101 height 21
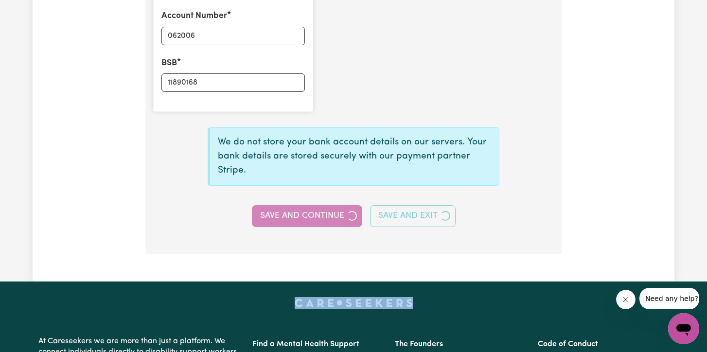
click at [316, 223] on div "Save and Continue Save and Exit" at bounding box center [353, 215] width 412 height 21
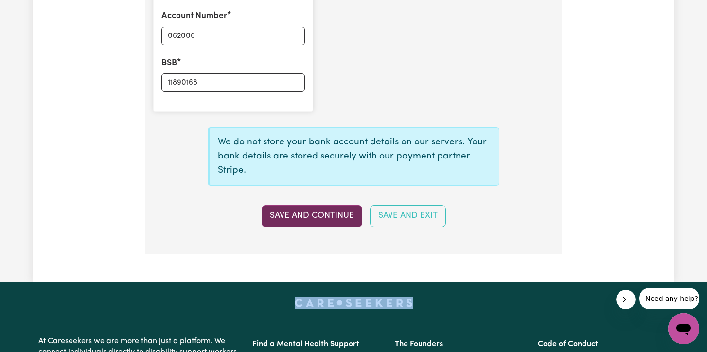
click at [316, 223] on button "Save and Continue" at bounding box center [312, 215] width 101 height 21
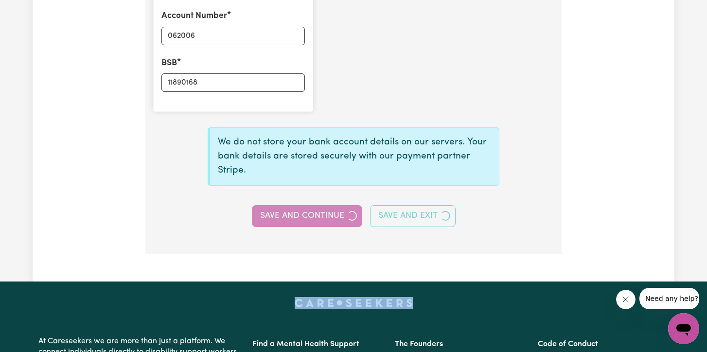
click at [316, 223] on div "Save and Continue Save and Exit" at bounding box center [353, 215] width 412 height 21
click at [316, 223] on button "Save and Continue" at bounding box center [307, 215] width 110 height 21
click at [316, 223] on div "Save and Continue Save and Exit" at bounding box center [353, 215] width 412 height 21
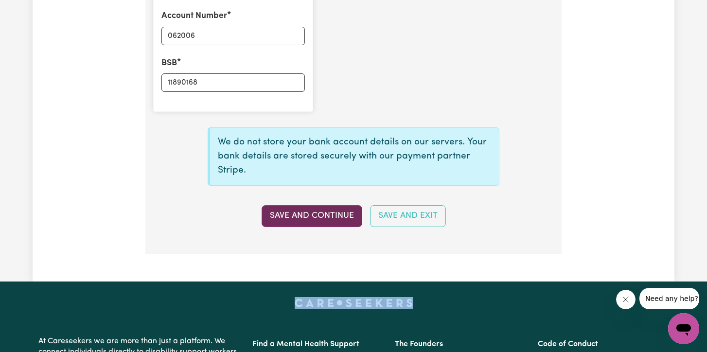
click at [316, 223] on div "Save and Continue Save and Exit" at bounding box center [353, 215] width 412 height 21
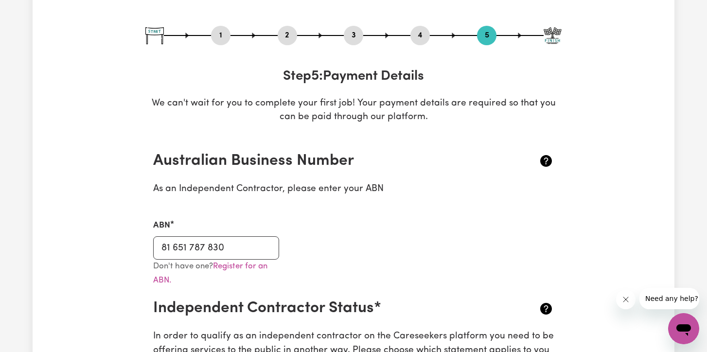
scroll to position [0, 0]
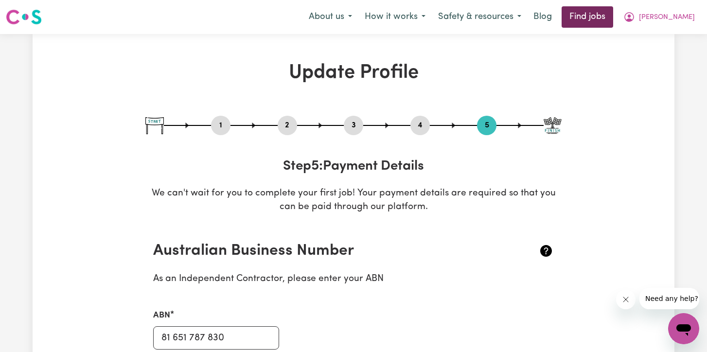
click at [613, 22] on link "Find jobs" at bounding box center [587, 16] width 52 height 21
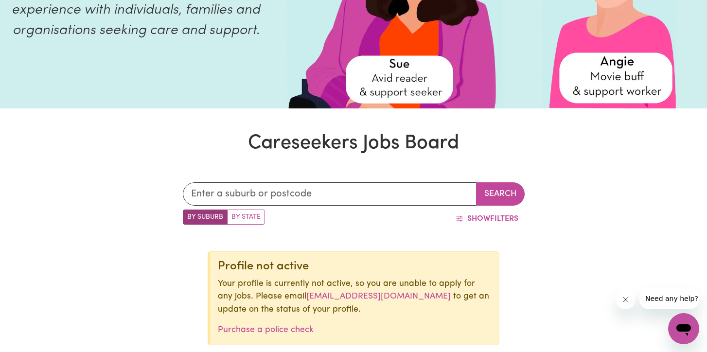
scroll to position [159, 0]
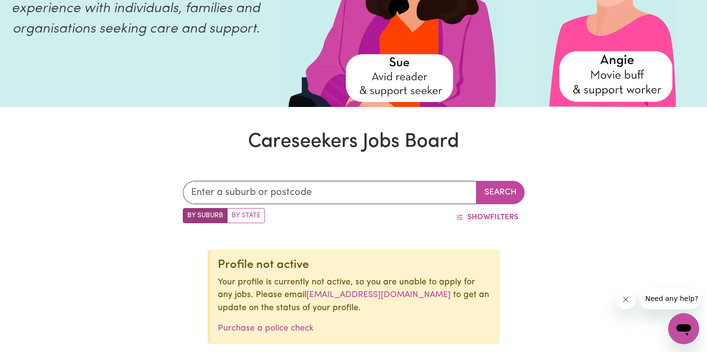
click at [664, 301] on span "Need any help?" at bounding box center [671, 299] width 53 height 8
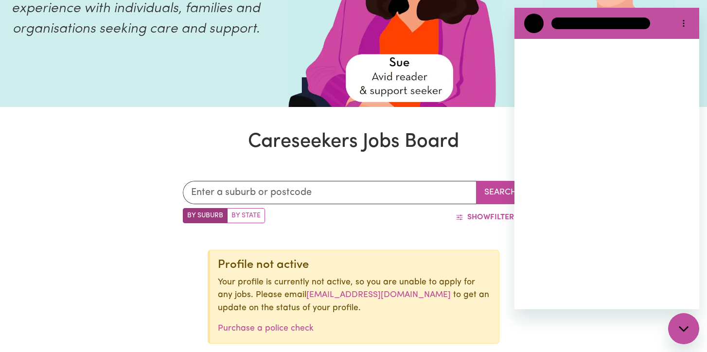
scroll to position [0, 0]
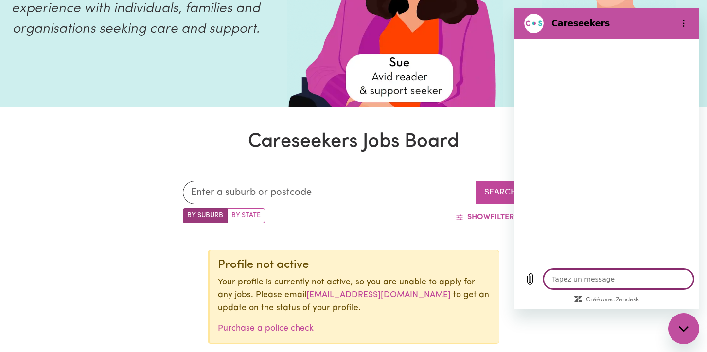
type textarea "H"
type textarea "x"
type textarea "Hi"
type textarea "x"
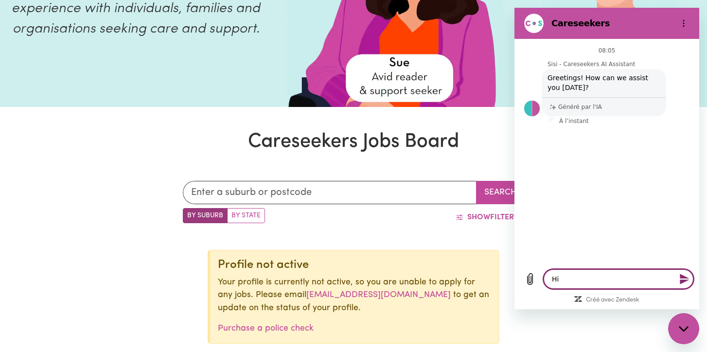
type textarea "Hi"
type textarea "x"
type textarea "Hi I"
type textarea "x"
type textarea "Hi I"
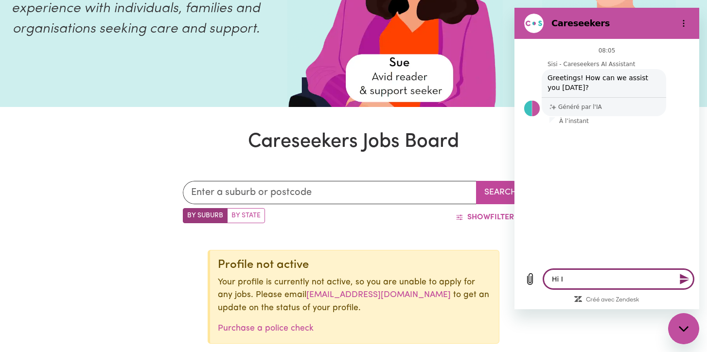
type textarea "x"
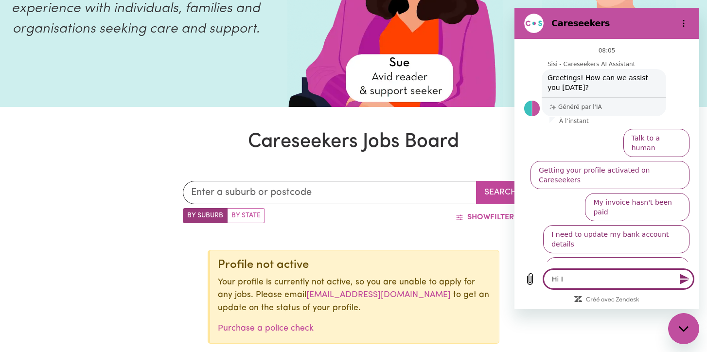
type textarea "Hi I c"
type textarea "x"
type textarea "Hi I ca"
type textarea "x"
type textarea "Hi I ca"
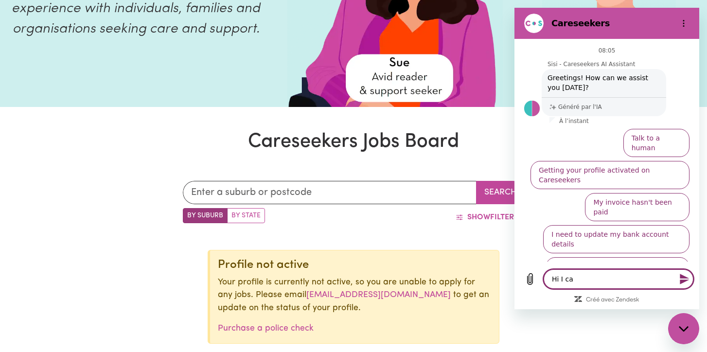
type textarea "x"
type textarea "Hi I ca"
type textarea "x"
type textarea "Hi I can"
type textarea "x"
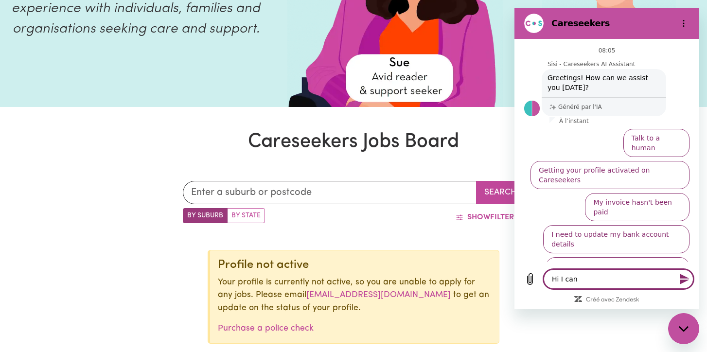
type textarea "Hi I cano"
type textarea "x"
type textarea "Hi I canot"
type textarea "x"
type textarea "Hi I canot"
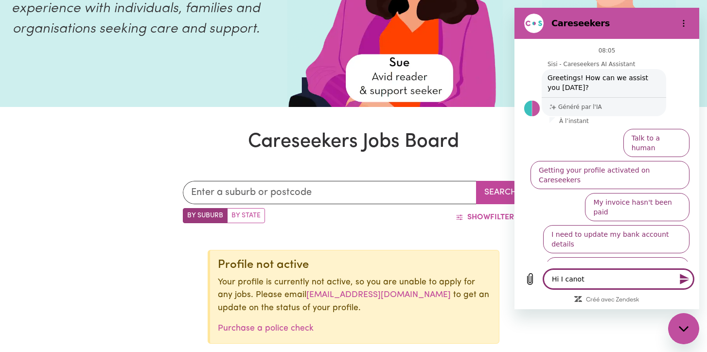
type textarea "x"
type textarea "Hi I canot"
type textarea "x"
type textarea "Hi I cano"
type textarea "x"
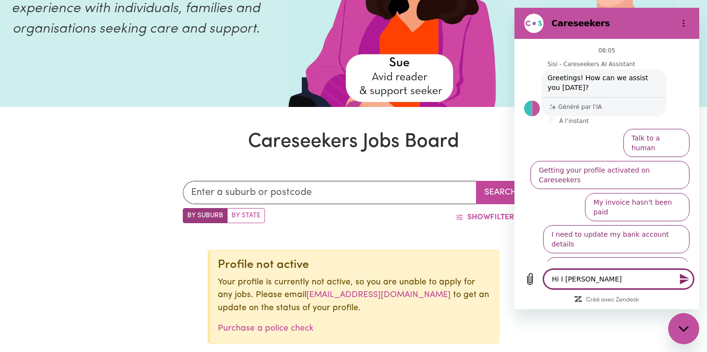
type textarea "Hi I can"
type textarea "x"
type textarea "Hi I cann"
type textarea "x"
type textarea "Hi I canno"
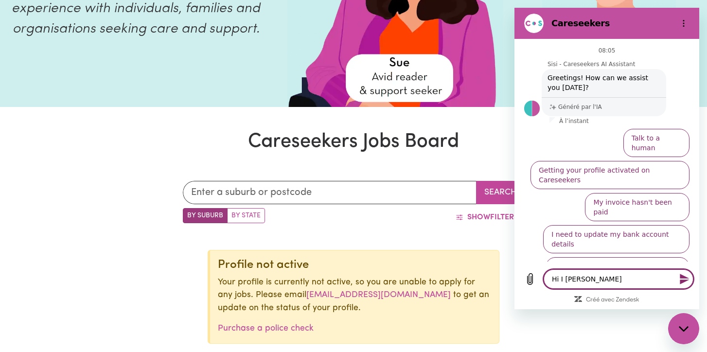
type textarea "x"
type textarea "Hi I cannot"
type textarea "x"
type textarea "Hi I cannot"
type textarea "x"
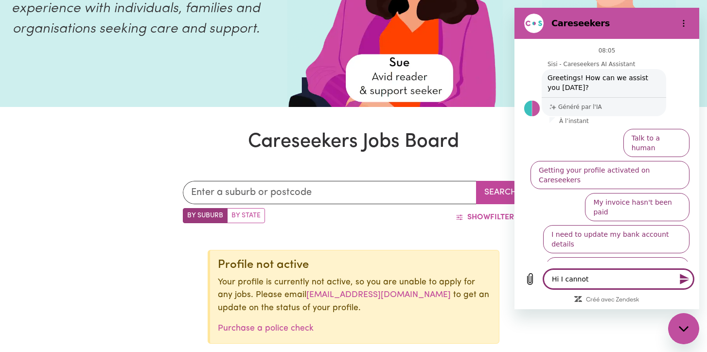
type textarea "Hi I cannot p"
type textarea "x"
type textarea "Hi I cannot pu"
type textarea "x"
type textarea "Hi I cannot put"
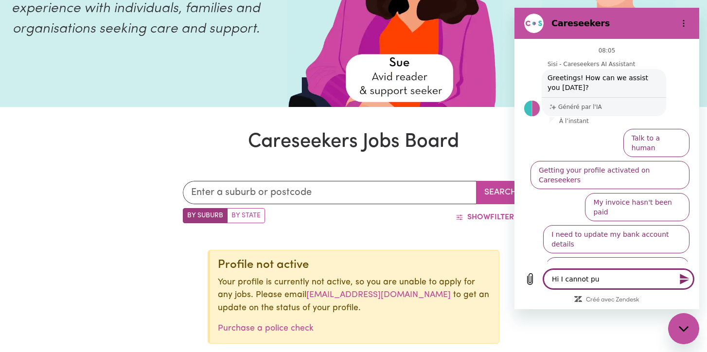
type textarea "x"
type textarea "Hi I cannot put"
type textarea "x"
type textarea "Hi I cannot put r"
type textarea "x"
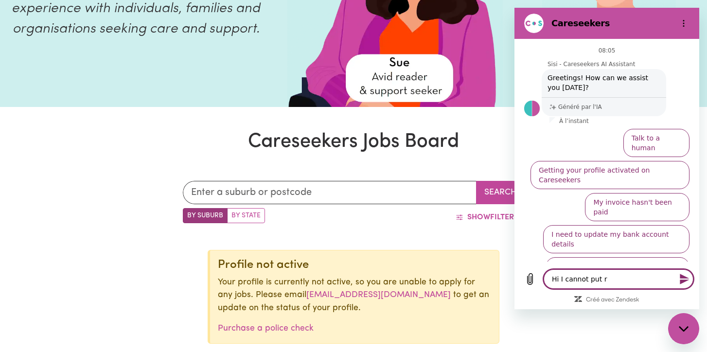
type textarea "Hi I cannot put"
type textarea "x"
type textarea "Hi I cannot put t"
type textarea "x"
type textarea "Hi I cannot put tr"
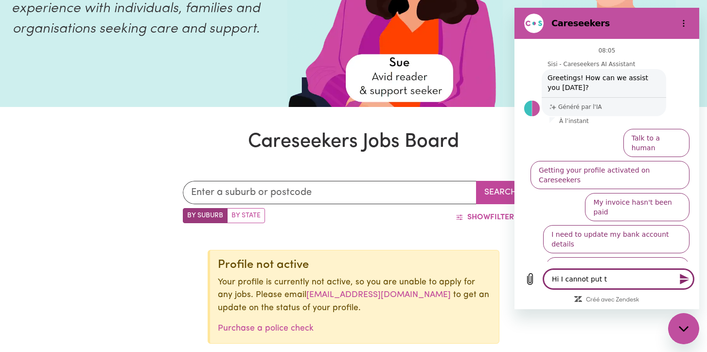
type textarea "x"
type textarea "Hi I cannot put trh"
type textarea "x"
type textarea "Hi I cannot put trho"
type textarea "x"
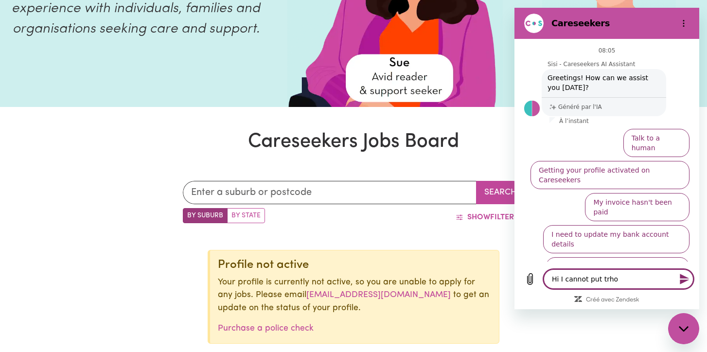
type textarea "Hi I cannot put trhou"
type textarea "x"
type textarea "Hi I cannot put trhoug"
type textarea "x"
type textarea "Hi I cannot put trhough"
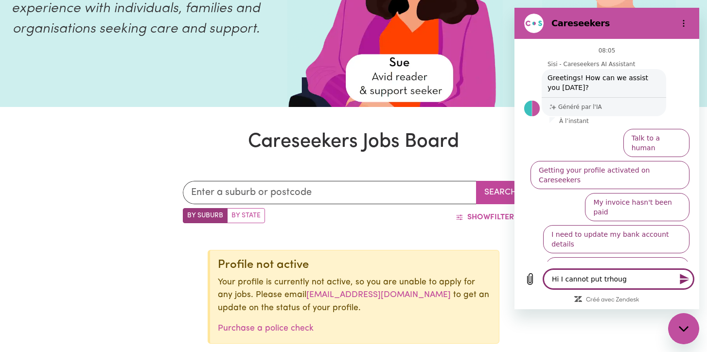
type textarea "x"
type textarea "Hi I cannot put trhough"
type textarea "x"
type textarea "Hi I cannot put trhough"
type textarea "x"
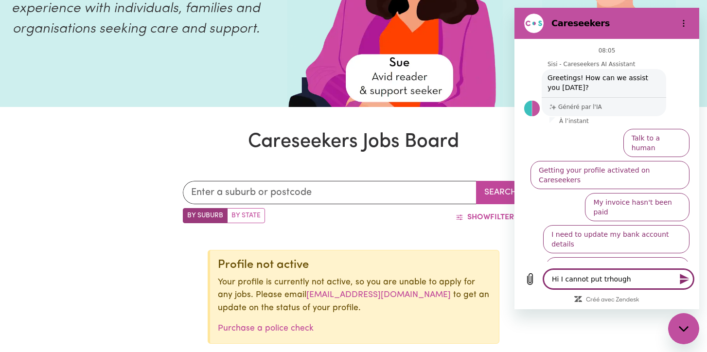
type textarea "Hi I cannot put trhoug"
type textarea "x"
type textarea "Hi I cannot put trhou"
type textarea "x"
type textarea "Hi I cannot put trho"
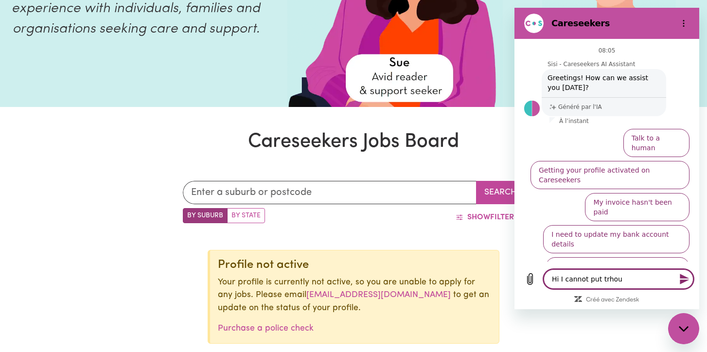
type textarea "x"
type textarea "Hi I cannot put trh"
type textarea "x"
type textarea "Hi I cannot put tr"
type textarea "x"
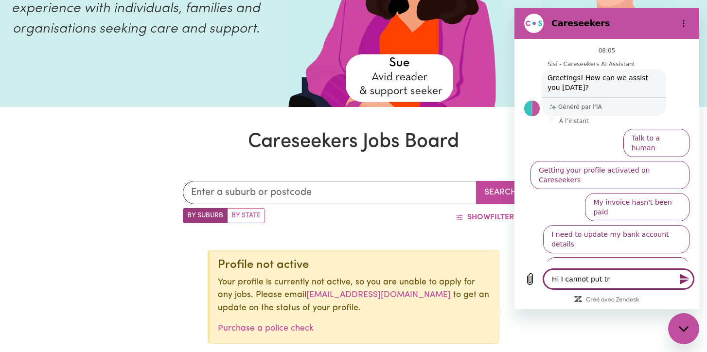
type textarea "Hi I cannot put t"
type textarea "x"
type textarea "Hi I cannot put tr"
type textarea "x"
type textarea "Hi I cannot put trh"
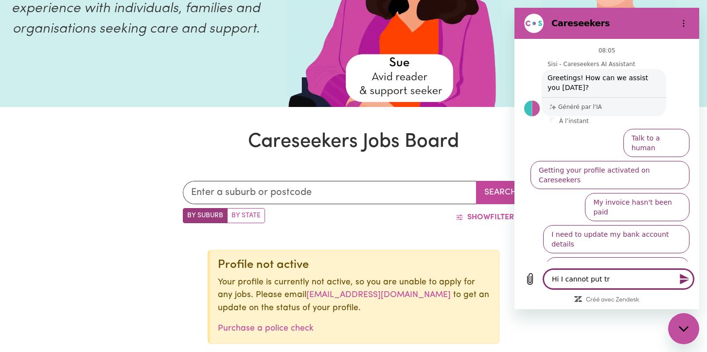
type textarea "x"
type textarea "Hi I cannot put trho"
type textarea "x"
type textarea "Hi I cannot put trhog"
type textarea "x"
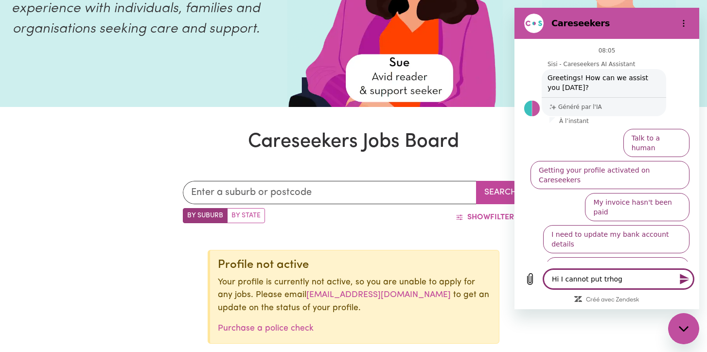
type textarea "Hi I cannot put trhogh"
type textarea "x"
type textarea "Hi I cannot put trhogh"
type textarea "x"
type textarea "Hi I cannot put trhogh"
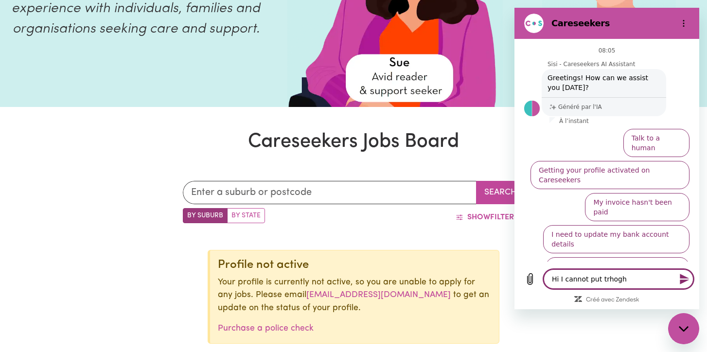
type textarea "x"
type textarea "Hi I cannot put trhog"
type textarea "x"
type textarea "Hi I cannot put trho"
type textarea "x"
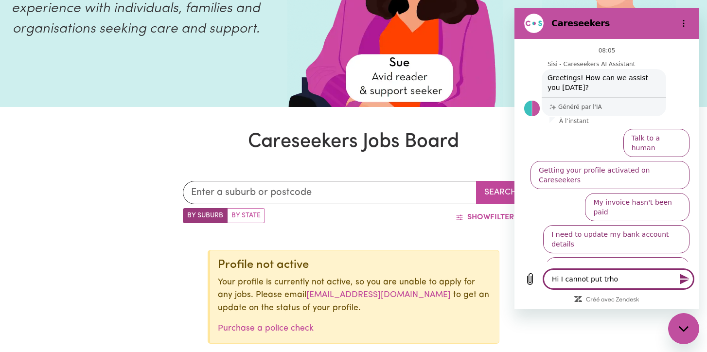
type textarea "Hi I cannot put trh"
type textarea "x"
type textarea "Hi I cannot put tr"
type textarea "x"
type textarea "Hi I cannot put t"
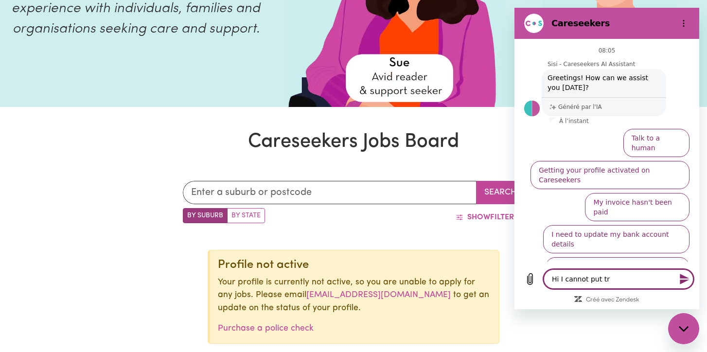
type textarea "x"
type textarea "Hi I cannot put th"
type textarea "x"
type textarea "Hi I cannot put thr"
type textarea "x"
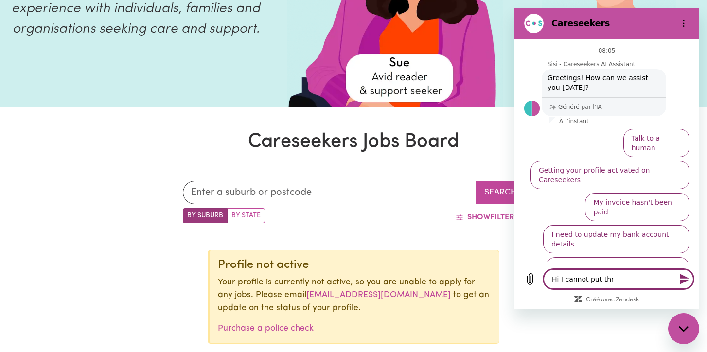
type textarea "Hi I cannot put thro"
type textarea "x"
type textarea "Hi I cannot put throu"
type textarea "x"
type textarea "Hi I cannot put throug"
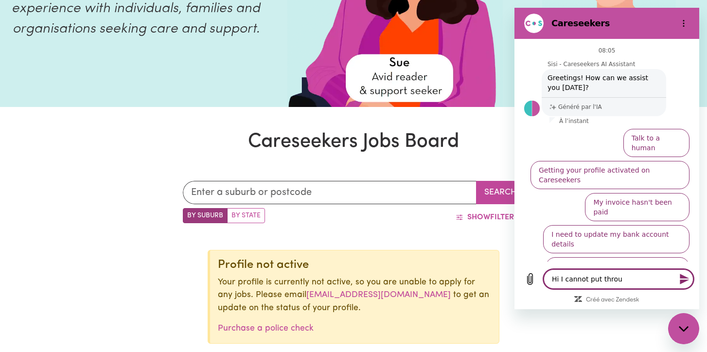
type textarea "x"
type textarea "Hi I cannot put through"
type textarea "x"
type textarea "Hi I cannot put through"
type textarea "x"
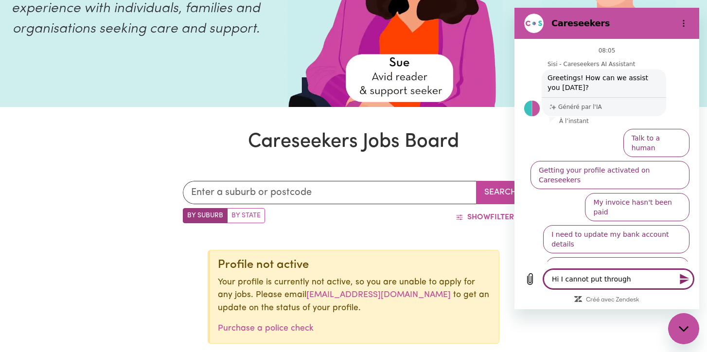
type textarea "Hi I cannot put through m"
type textarea "x"
type textarea "Hi I cannot put through my"
type textarea "x"
type textarea "Hi I cannot put through my"
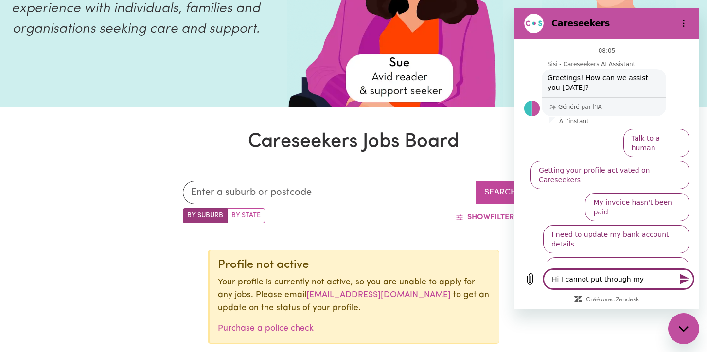
type textarea "x"
type textarea "Hi I cannot put through my b"
type textarea "x"
type textarea "Hi I cannot put through my ba"
type textarea "x"
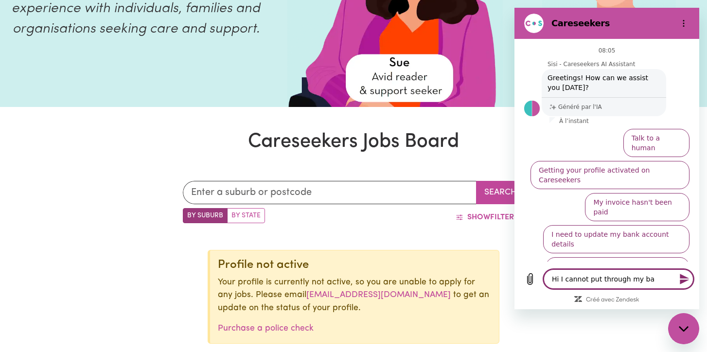
type textarea "Hi I cannot put through my ban"
type textarea "x"
type textarea "Hi I cannot put through my bank"
type textarea "x"
type textarea "Hi I cannot put through my bank"
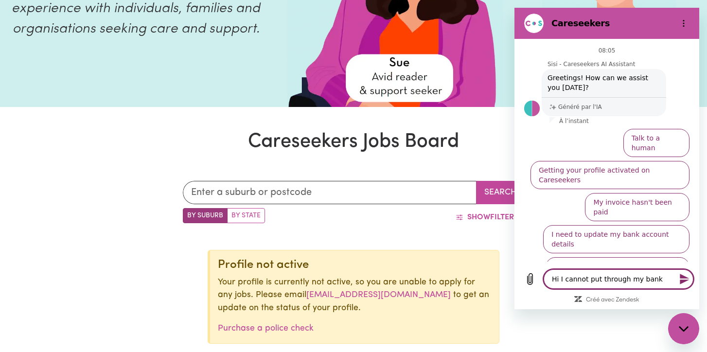
type textarea "x"
type textarea "Hi I cannot put through my bank d"
type textarea "x"
type textarea "Hi I cannot put through my bank de"
type textarea "x"
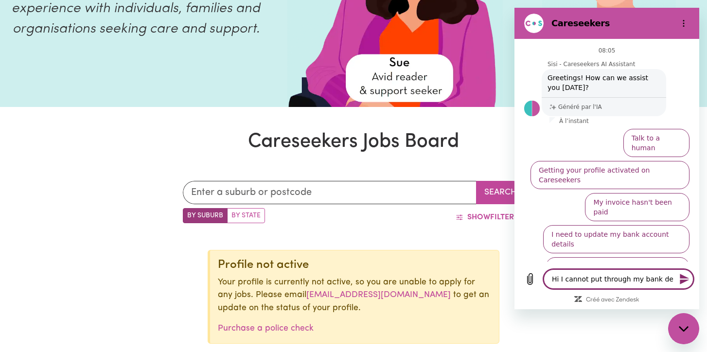
type textarea "Hi I cannot put through my bank det"
type textarea "x"
type textarea "Hi I cannot put through my bank deta"
type textarea "x"
type textarea "Hi I cannot put through my bank detau"
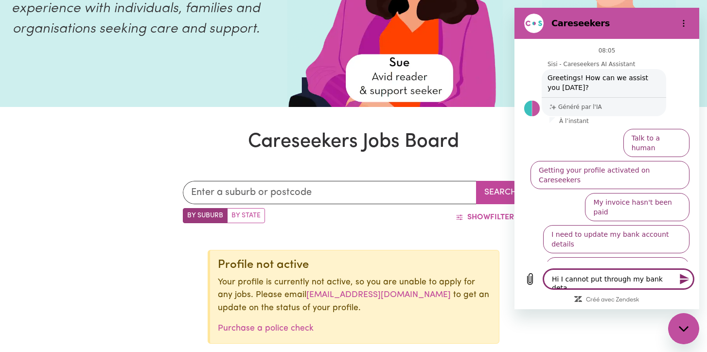
type textarea "x"
type textarea "Hi I cannot put through my bank detaui"
type textarea "x"
type textarea "Hi I cannot put through my bank detauil"
type textarea "x"
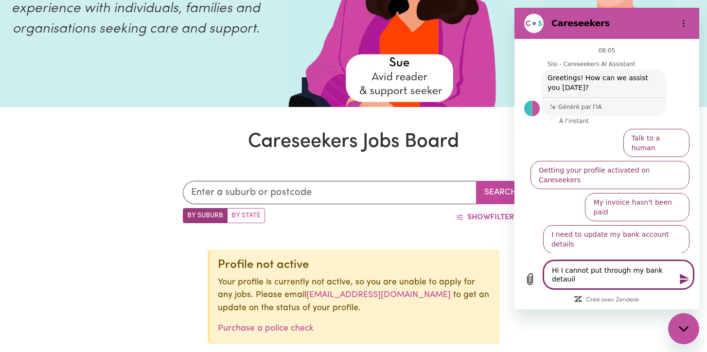
type textarea "Hi I cannot put through my bank detauils"
type textarea "x"
type textarea "Hi I cannot put through my bank detauils"
type textarea "x"
type textarea "Hi I cannot put through my bank detauils"
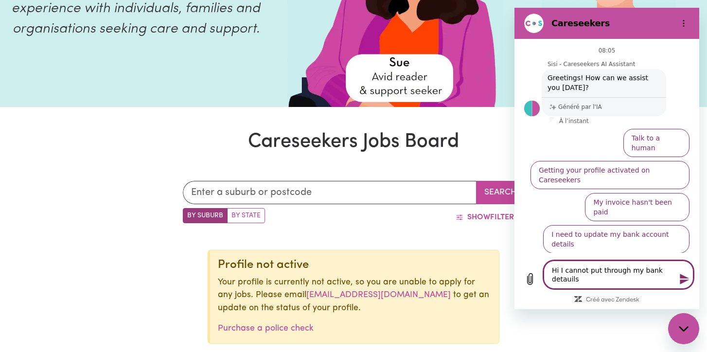
type textarea "x"
type textarea "Hi I cannot put through my bank detauil"
type textarea "x"
type textarea "Hi I cannot put through my bank detaui"
type textarea "x"
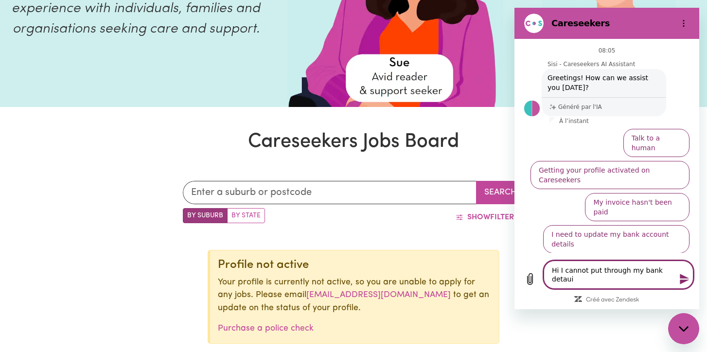
type textarea "Hi I cannot put through my bank detau"
type textarea "x"
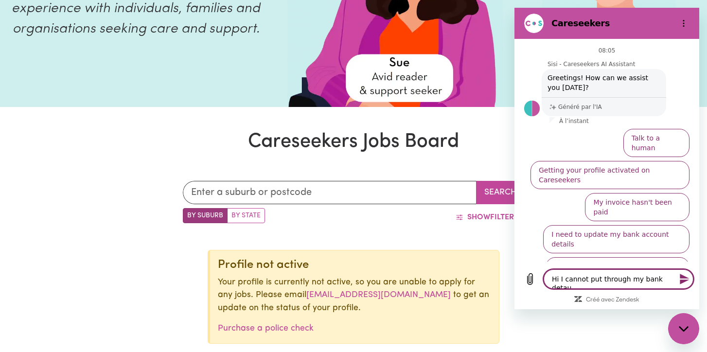
type textarea "Hi I cannot put through my bank deta"
type textarea "x"
type textarea "Hi I cannot put through my bank detai"
type textarea "x"
type textarea "Hi I cannot put through my bank detail"
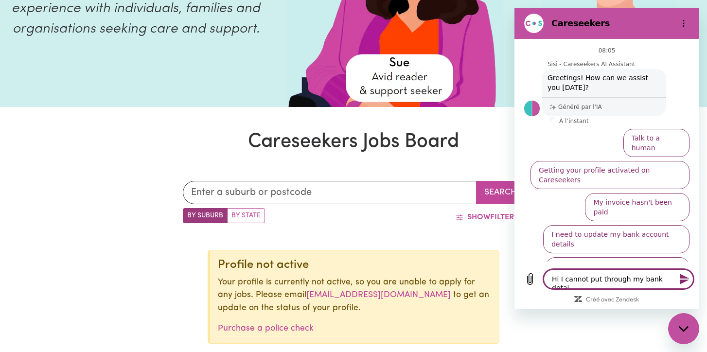
type textarea "x"
type textarea "Hi I cannot put through my bank details"
type textarea "x"
type textarea "Hi I cannot put through my bank details"
type textarea "x"
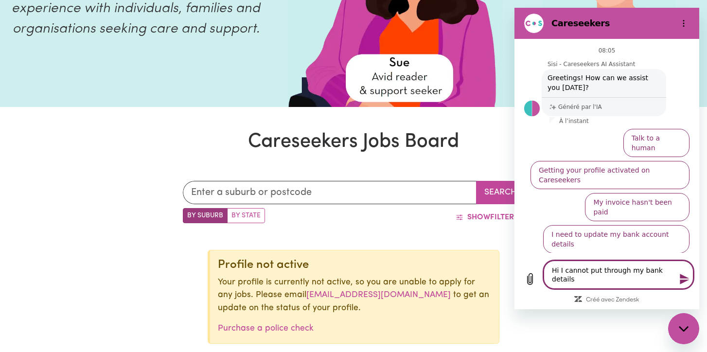
type textarea "Hi I cannot put through my bank details t"
type textarea "x"
type textarea "Hi I cannot put through my bank details to"
type textarea "x"
type textarea "Hi I cannot put through my bank details to"
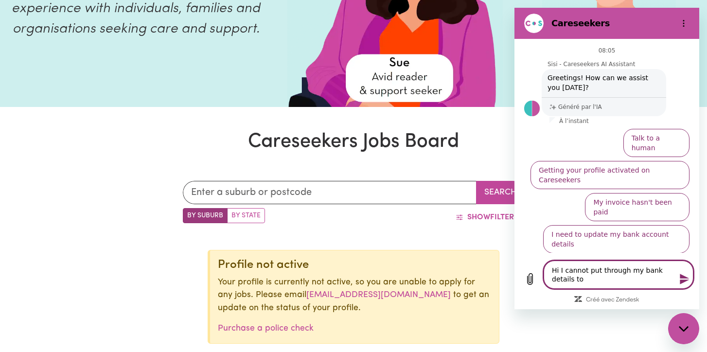
type textarea "x"
type textarea "Hi I cannot put through my bank details to f"
type textarea "x"
type textarea "Hi I cannot put through my bank details to fi"
type textarea "x"
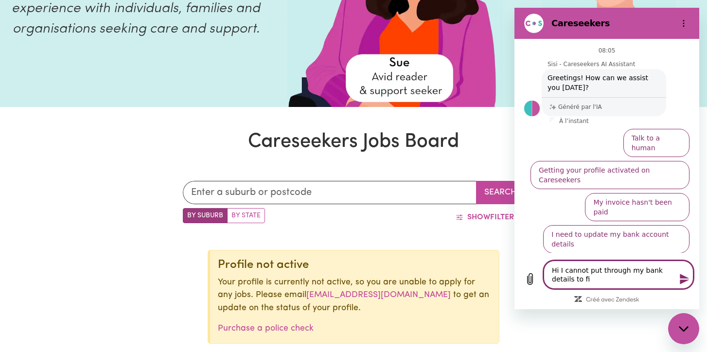
type textarea "Hi I cannot put through my bank details to fin"
type textarea "x"
type textarea "Hi I cannot put through my bank details to fina"
type textarea "x"
type textarea "Hi I cannot put through my bank details to final"
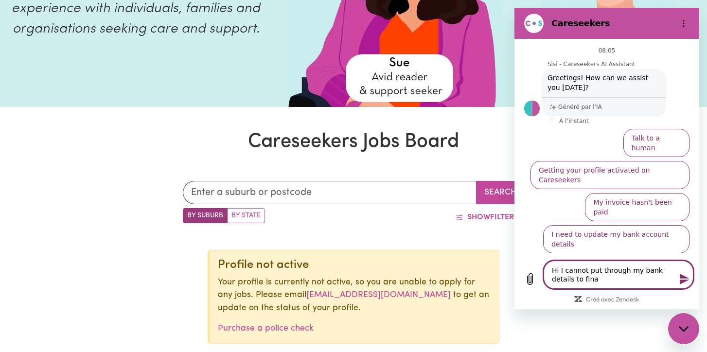
type textarea "x"
type textarea "Hi I cannot put through my bank details to finali"
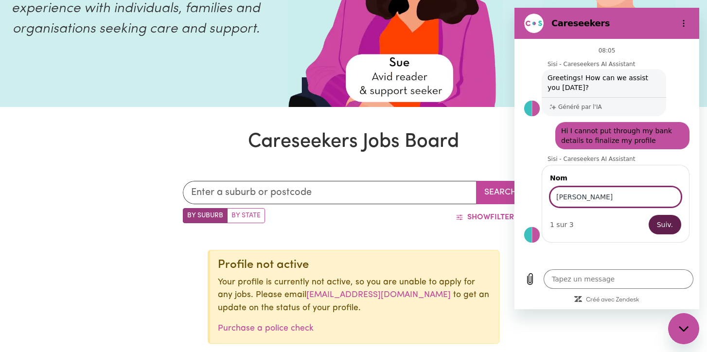
click at [666, 228] on span "Suiv." at bounding box center [665, 225] width 16 height 12
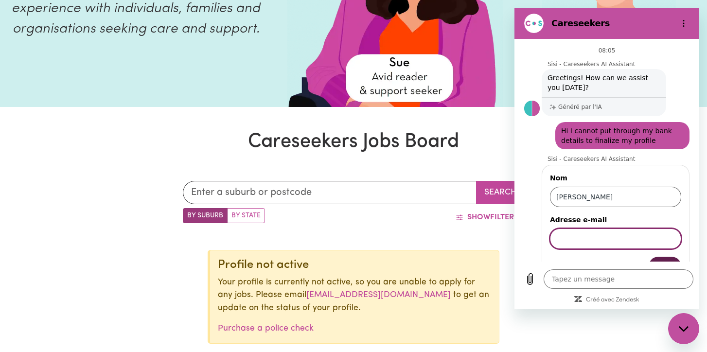
scroll to position [23, 0]
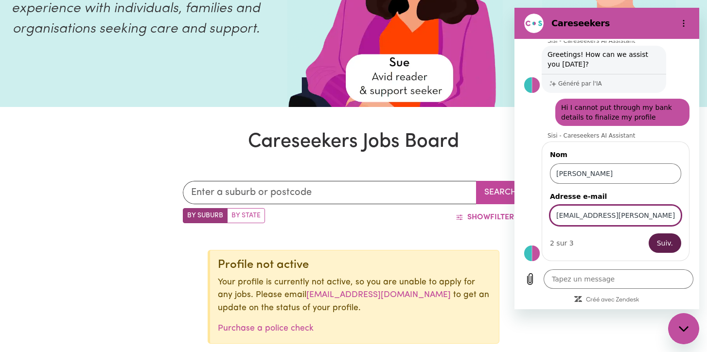
click at [662, 237] on span "Suiv." at bounding box center [665, 243] width 16 height 12
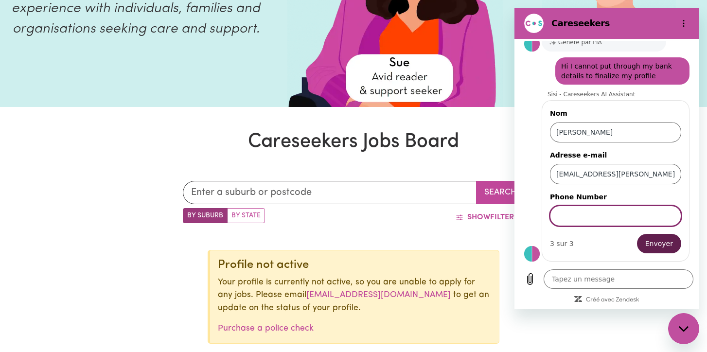
scroll to position [65, 0]
click at [661, 242] on span "Envoyer" at bounding box center [659, 243] width 28 height 12
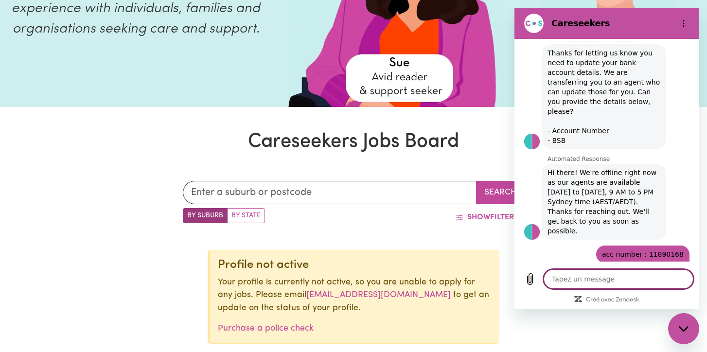
scroll to position [229, 0]
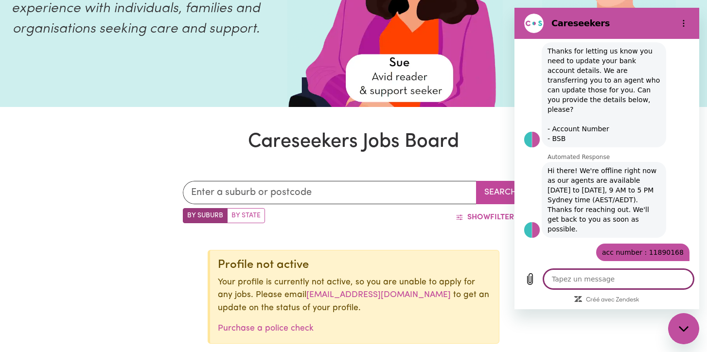
click at [677, 323] on div "Fermer la fenêtre de messagerie" at bounding box center [683, 328] width 29 height 29
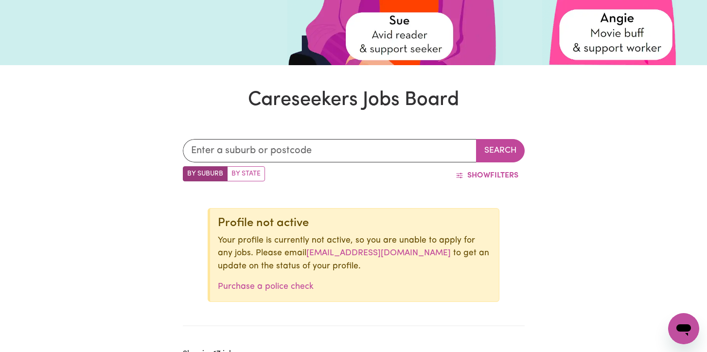
scroll to position [212, 0]
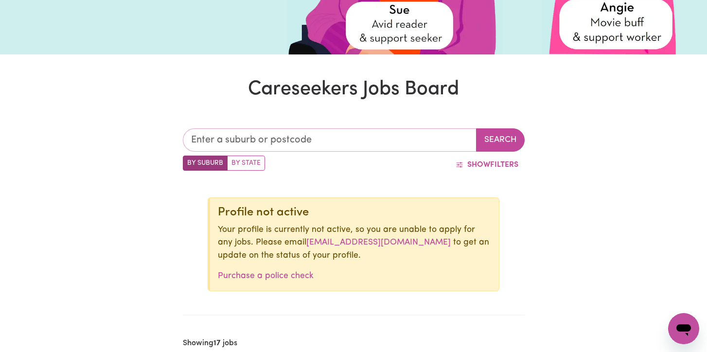
click at [285, 139] on input "text" at bounding box center [330, 139] width 294 height 23
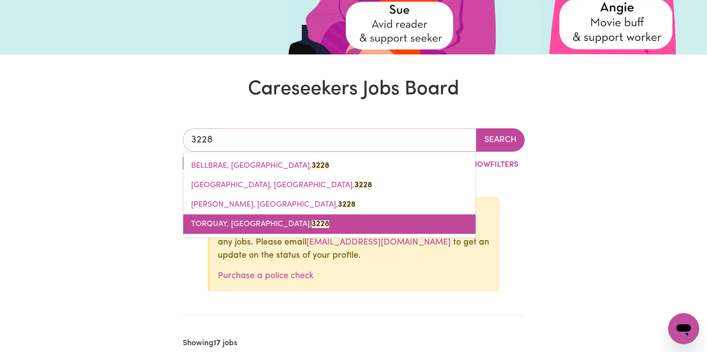
click at [298, 224] on link "TORQUAY, Victoria, 3228" at bounding box center [329, 223] width 292 height 19
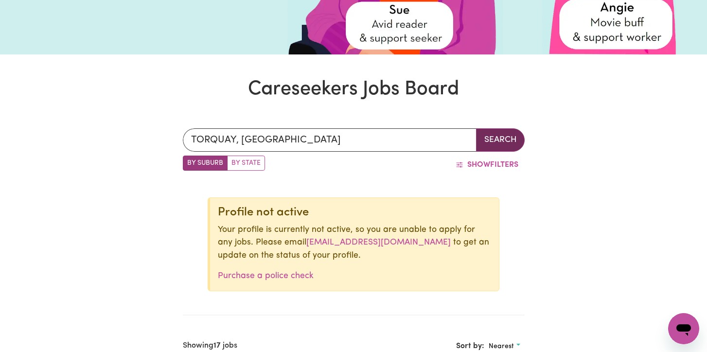
click at [505, 143] on button "Search" at bounding box center [500, 139] width 49 height 23
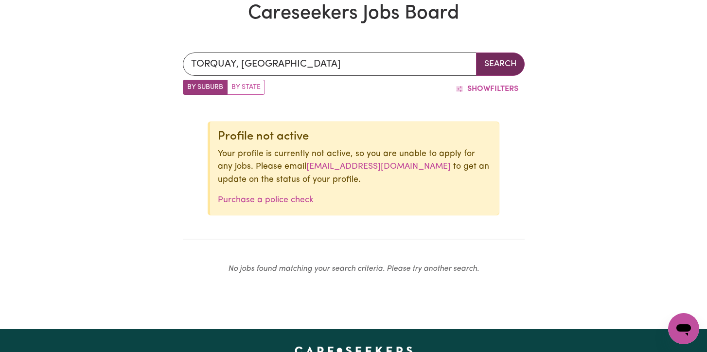
scroll to position [293, 0]
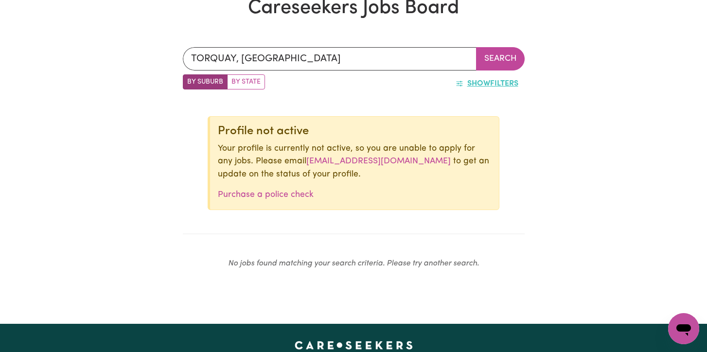
click at [486, 82] on span "Show" at bounding box center [478, 84] width 23 height 8
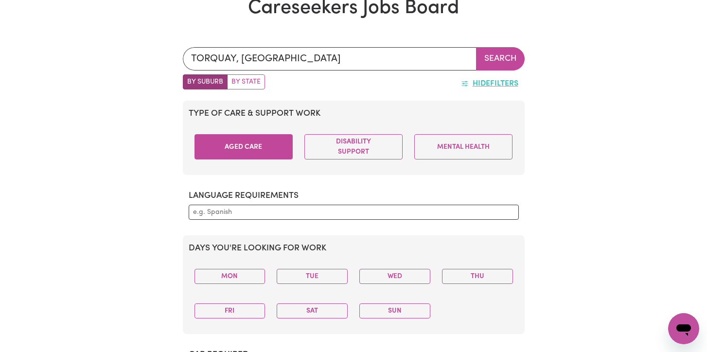
scroll to position [276, 0]
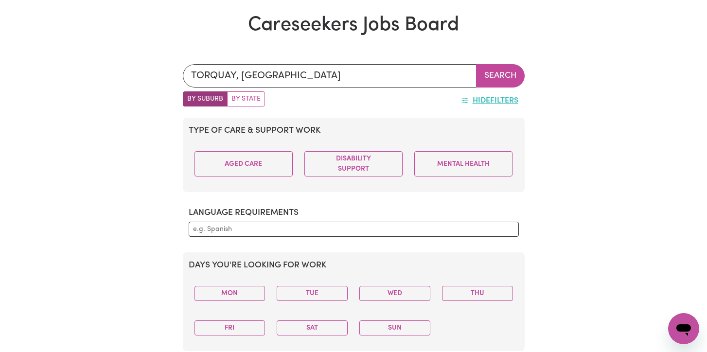
click at [245, 98] on label "By State" at bounding box center [246, 98] width 38 height 15
click at [189, 98] on input "By State" at bounding box center [186, 94] width 6 height 6
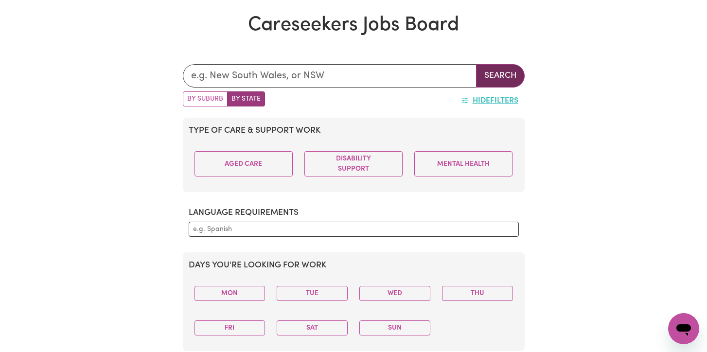
click at [495, 79] on button "Search" at bounding box center [500, 75] width 49 height 23
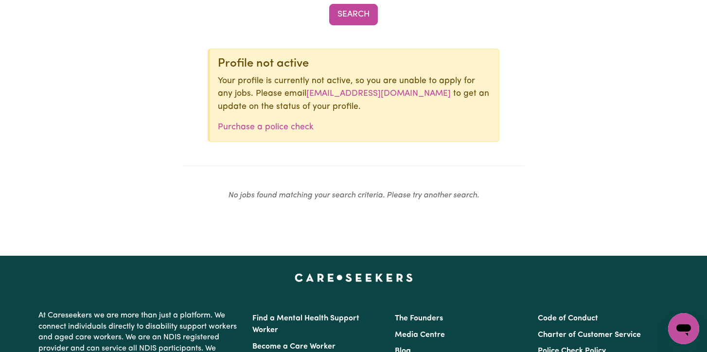
scroll to position [713, 0]
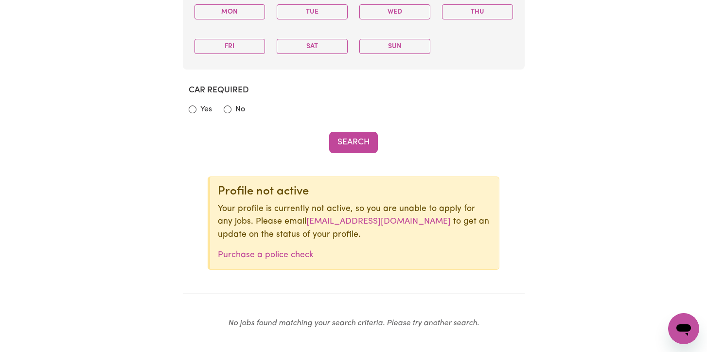
scroll to position [570, 0]
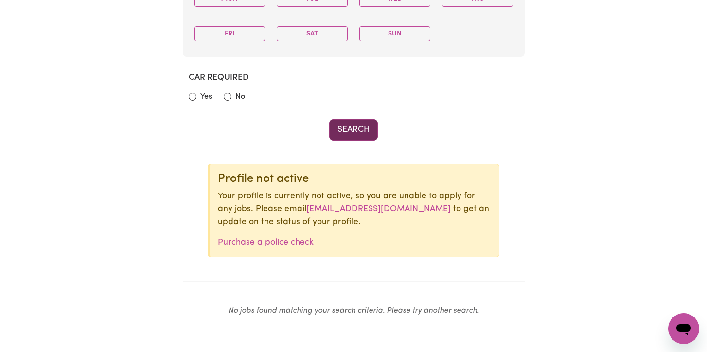
click at [350, 134] on button "Search" at bounding box center [353, 129] width 49 height 21
